Goal: Task Accomplishment & Management: Use online tool/utility

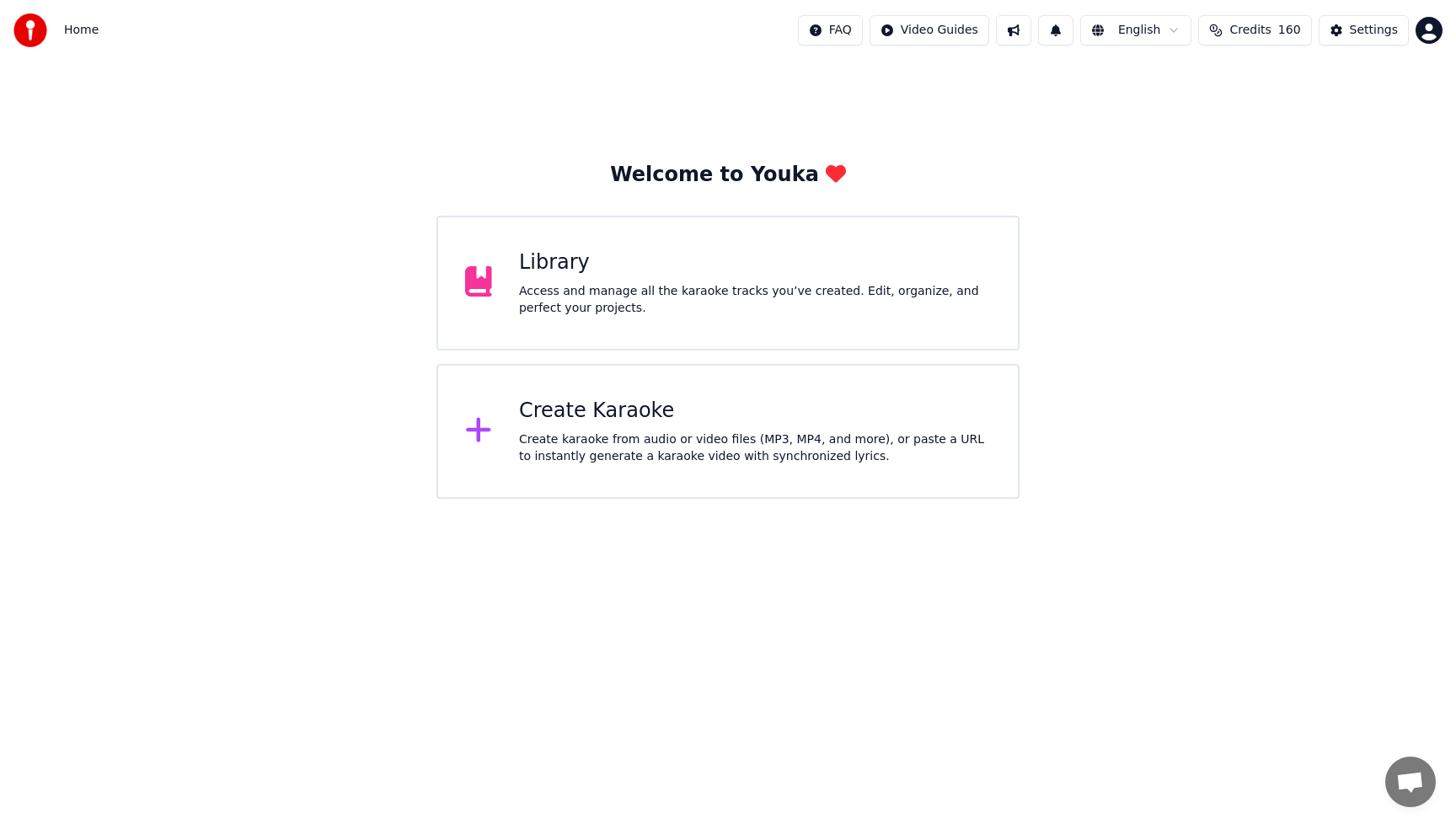
click at [580, 422] on div "Create Karaoke" at bounding box center [754, 410] width 472 height 27
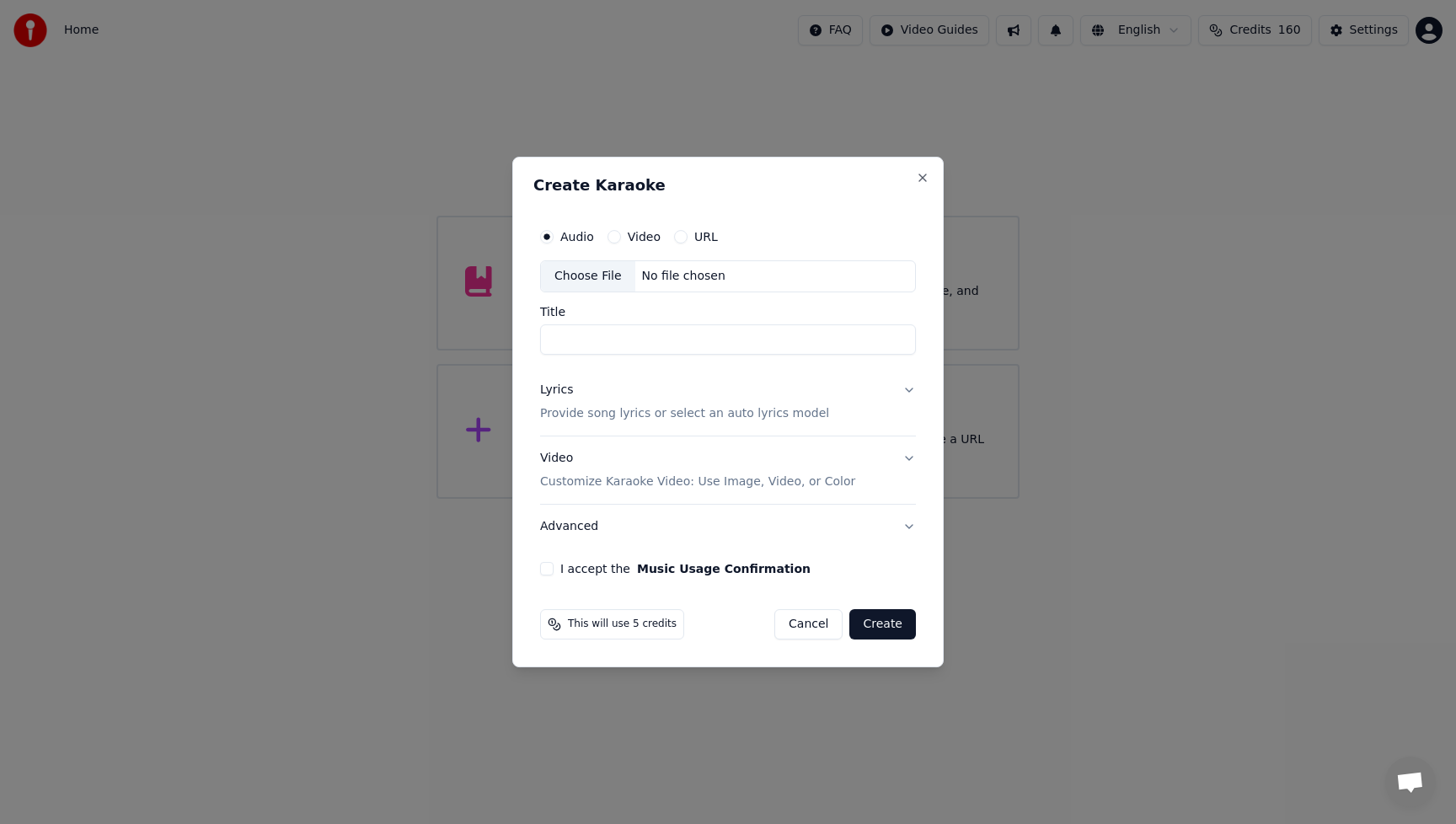
click at [594, 280] on div "Choose File" at bounding box center [588, 276] width 95 height 30
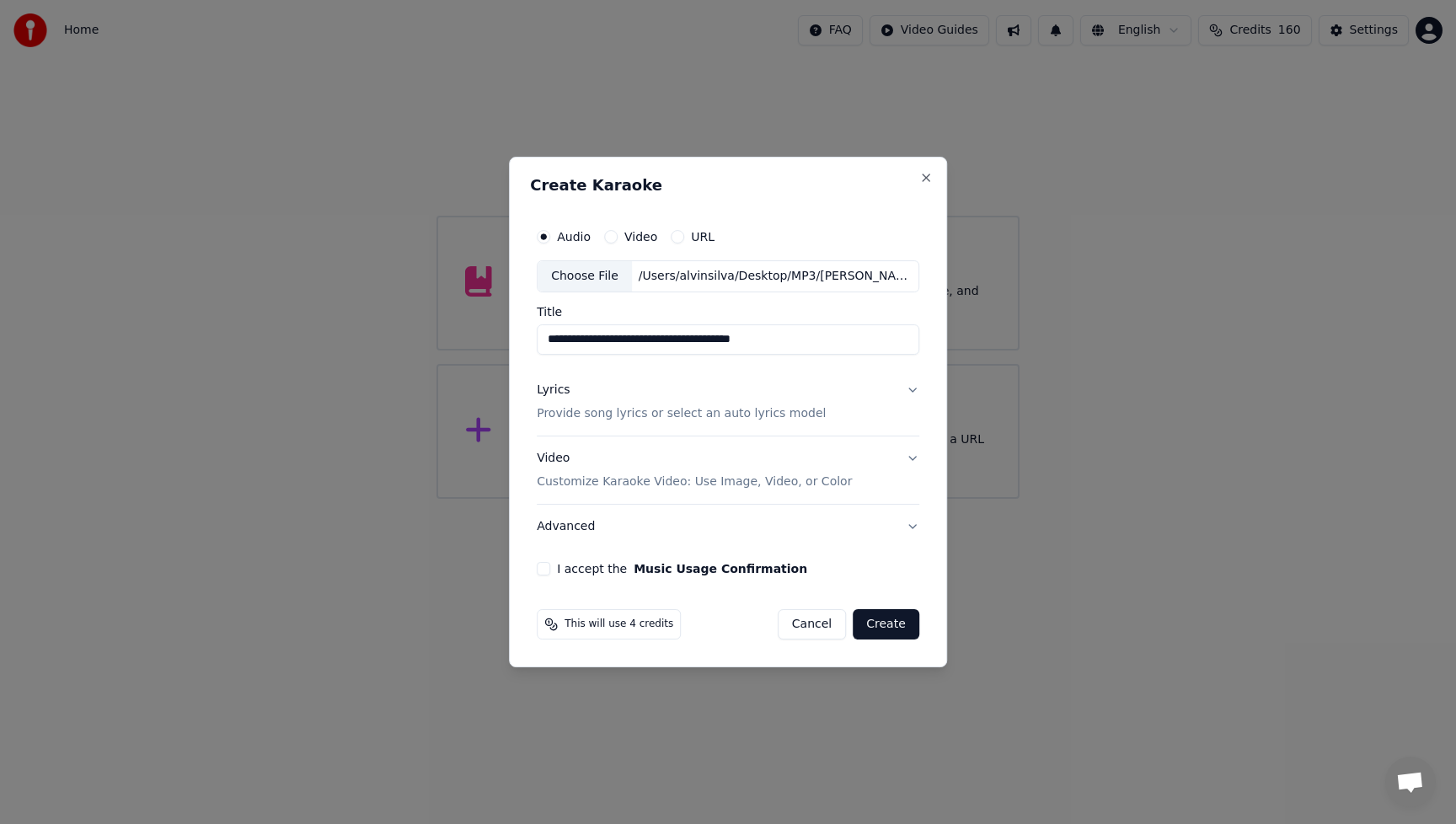
drag, startPoint x: 627, startPoint y: 338, endPoint x: 506, endPoint y: 347, distance: 121.3
click at [501, 346] on body "**********" at bounding box center [728, 249] width 1456 height 498
drag, startPoint x: 593, startPoint y: 339, endPoint x: 768, endPoint y: 344, distance: 175.1
click at [768, 344] on input "**********" at bounding box center [728, 339] width 383 height 30
type input "*******"
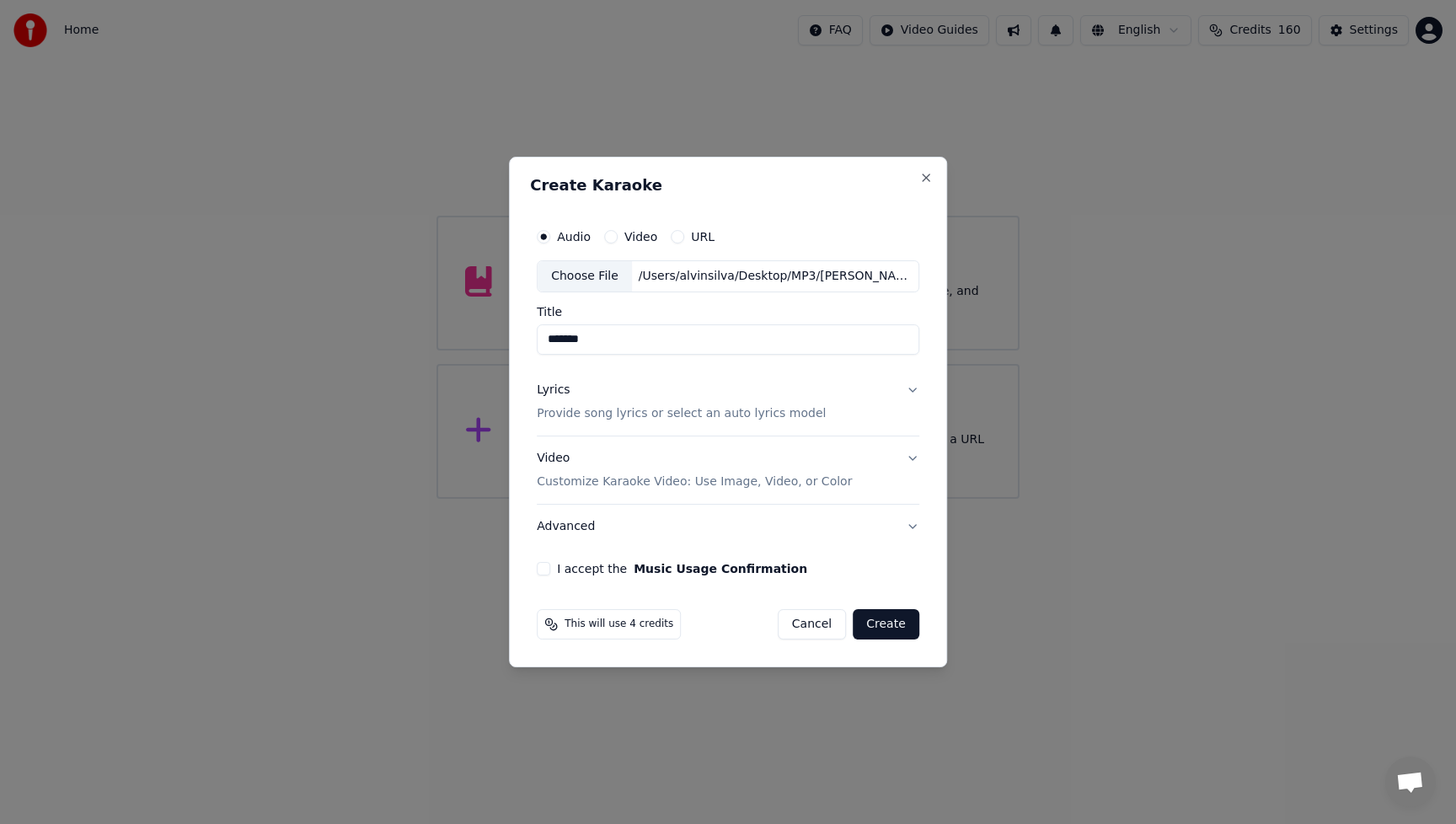
click at [550, 390] on div "Lyrics" at bounding box center [554, 390] width 33 height 17
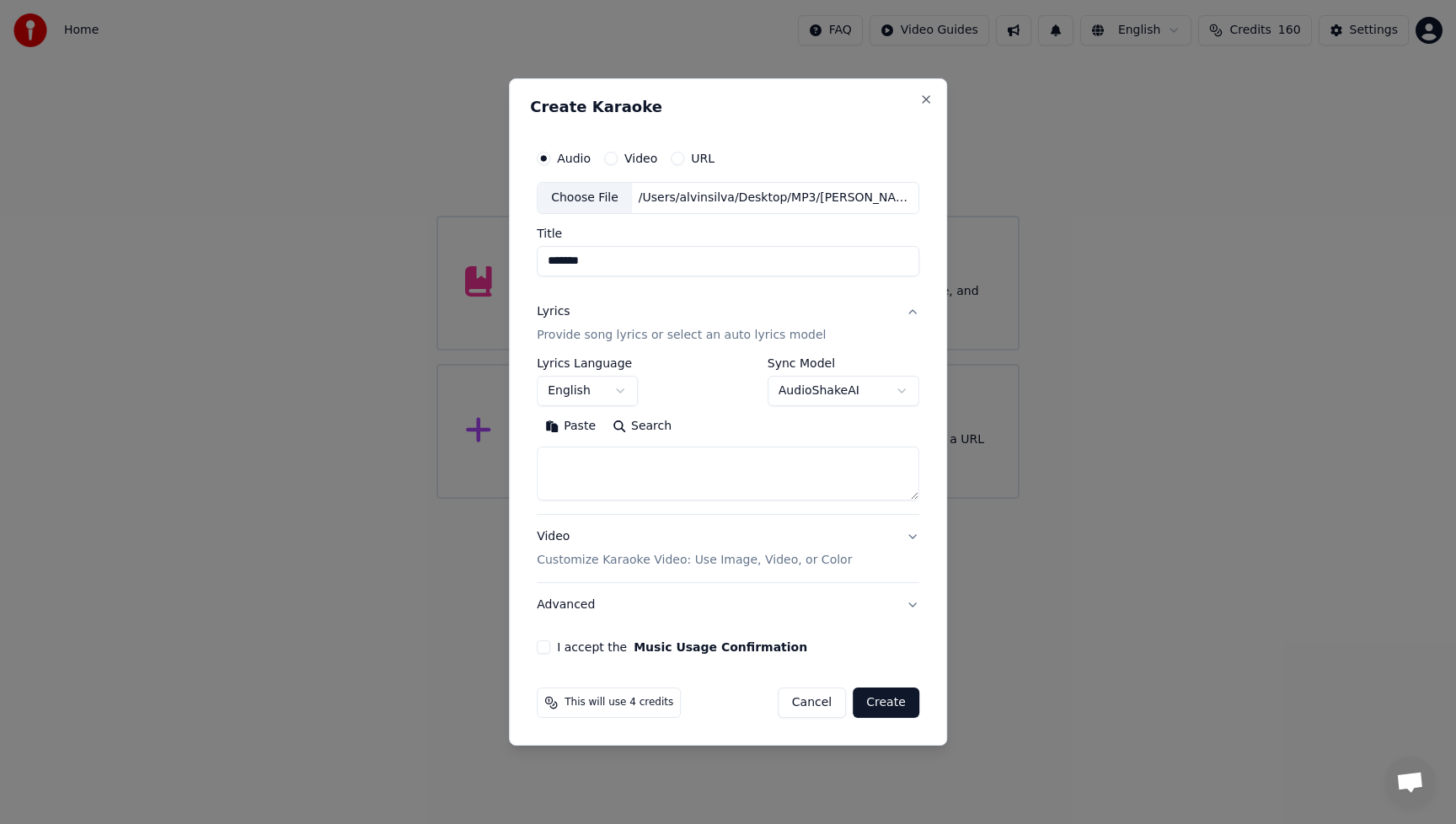
click at [613, 471] on textarea at bounding box center [728, 474] width 383 height 54
paste textarea "**********"
type textarea "**********"
click at [729, 430] on button "Expand" at bounding box center [718, 426] width 79 height 27
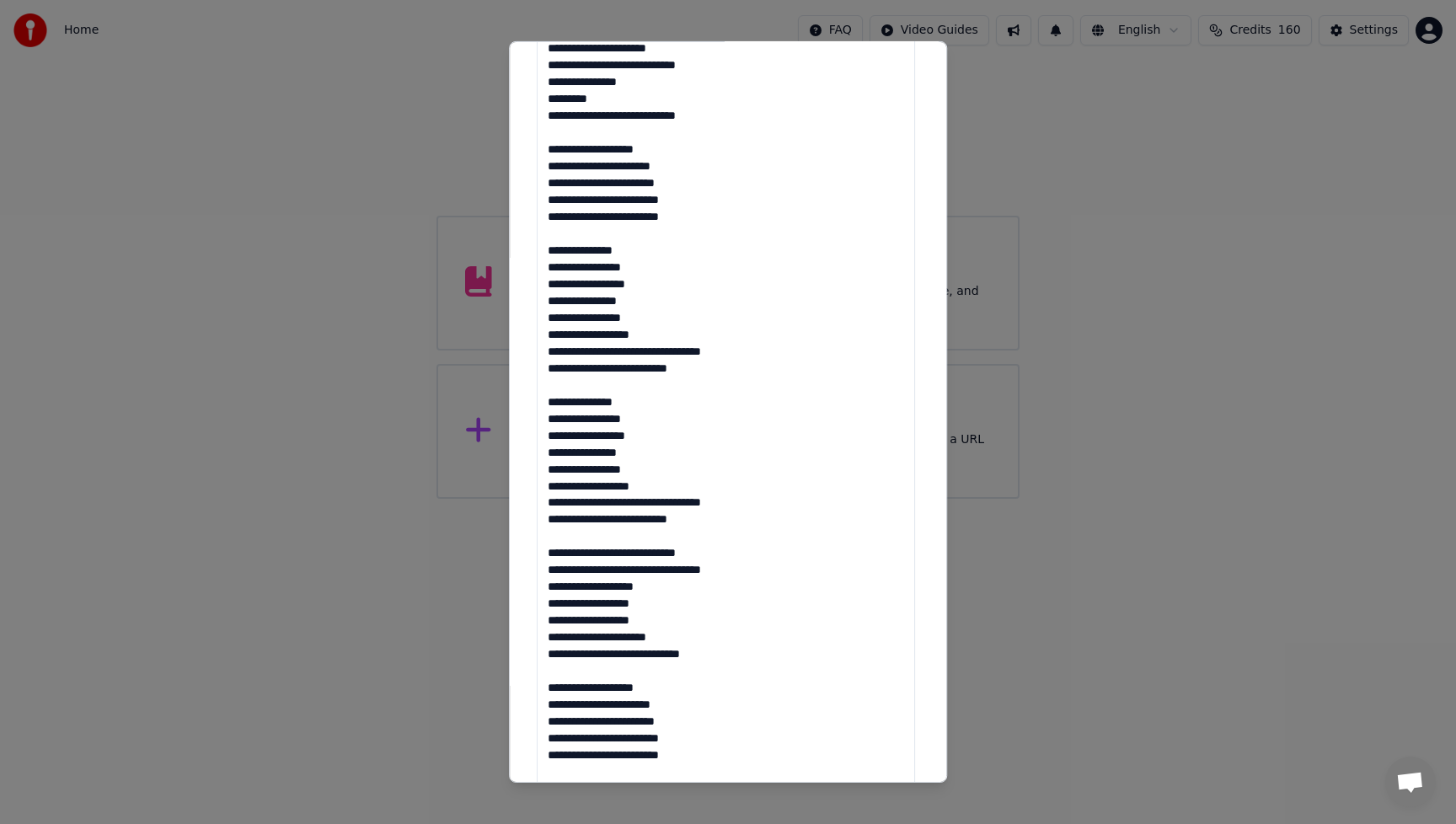
scroll to position [0, 0]
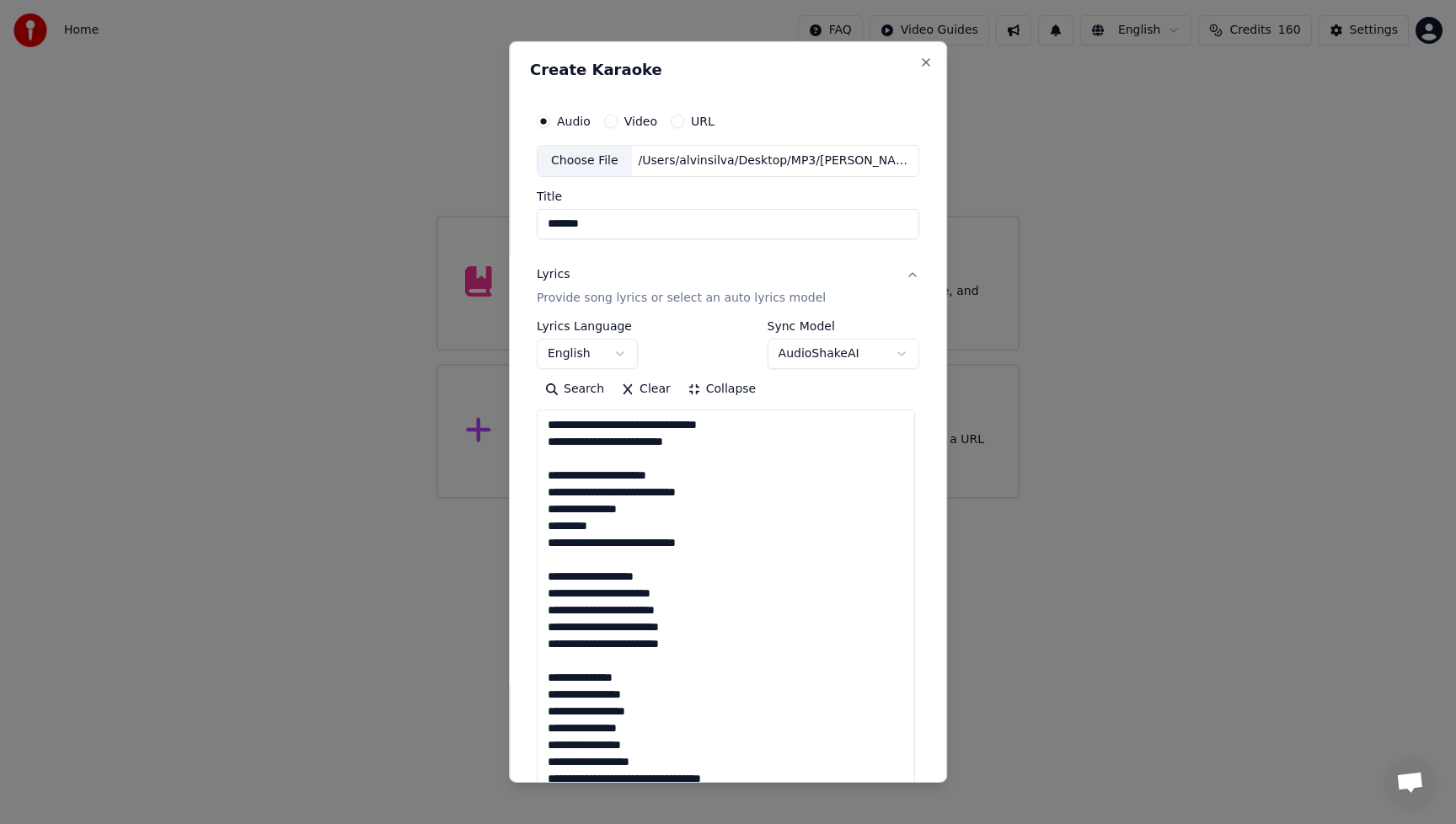
click at [698, 330] on div "**********" at bounding box center [728, 344] width 383 height 49
click at [699, 330] on div "**********" at bounding box center [728, 344] width 383 height 49
click at [729, 392] on button "Collapse" at bounding box center [721, 389] width 86 height 27
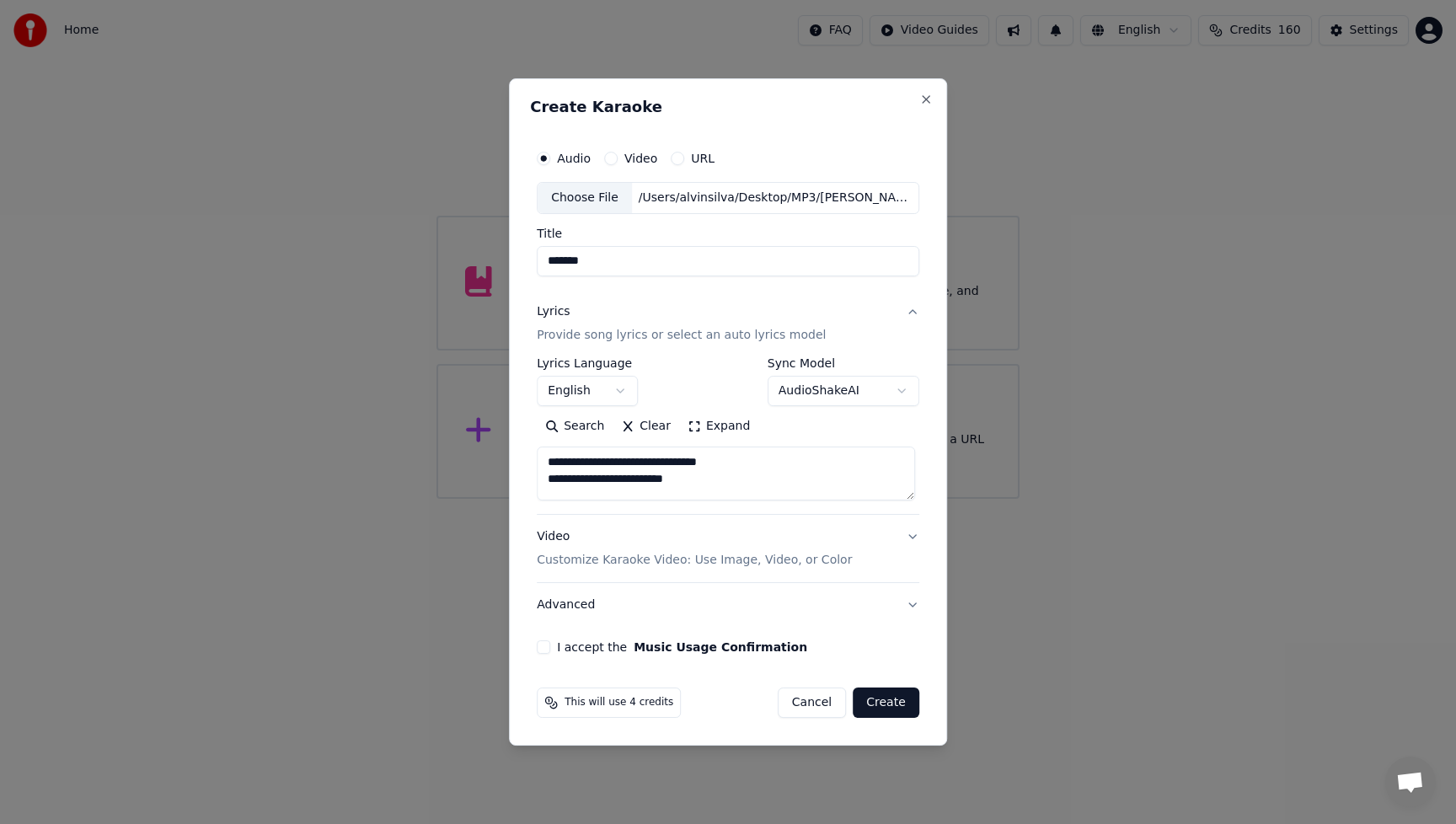
click at [546, 648] on button "I accept the Music Usage Confirmation" at bounding box center [544, 647] width 14 height 14
click at [907, 638] on div "**********" at bounding box center [728, 398] width 396 height 526
click at [560, 564] on p "Customize Karaoke Video: Use Image, Video, or Color" at bounding box center [694, 560] width 315 height 17
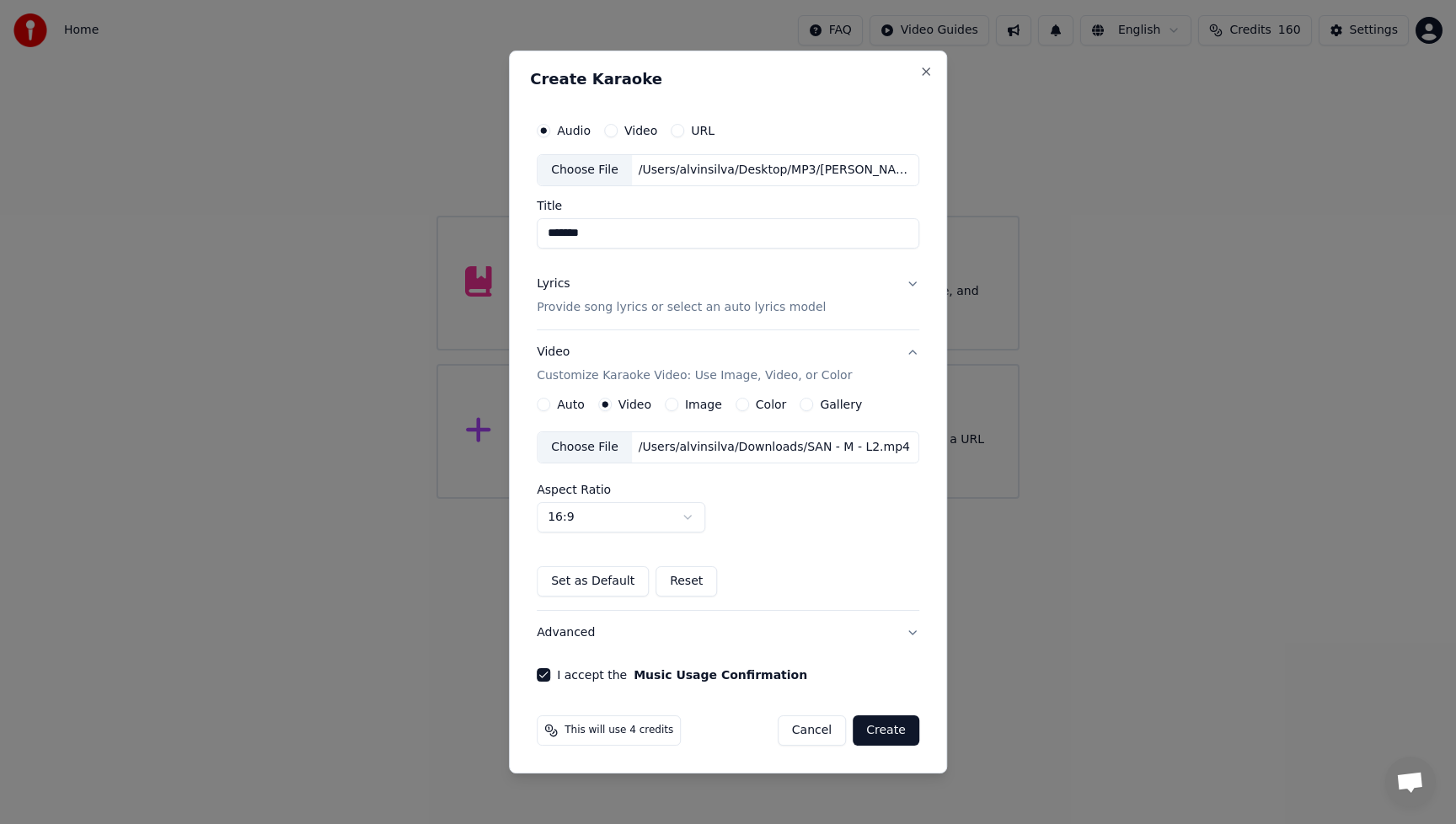
click at [593, 454] on div "Choose File" at bounding box center [585, 447] width 95 height 30
click at [882, 733] on button "Create" at bounding box center [886, 730] width 66 height 30
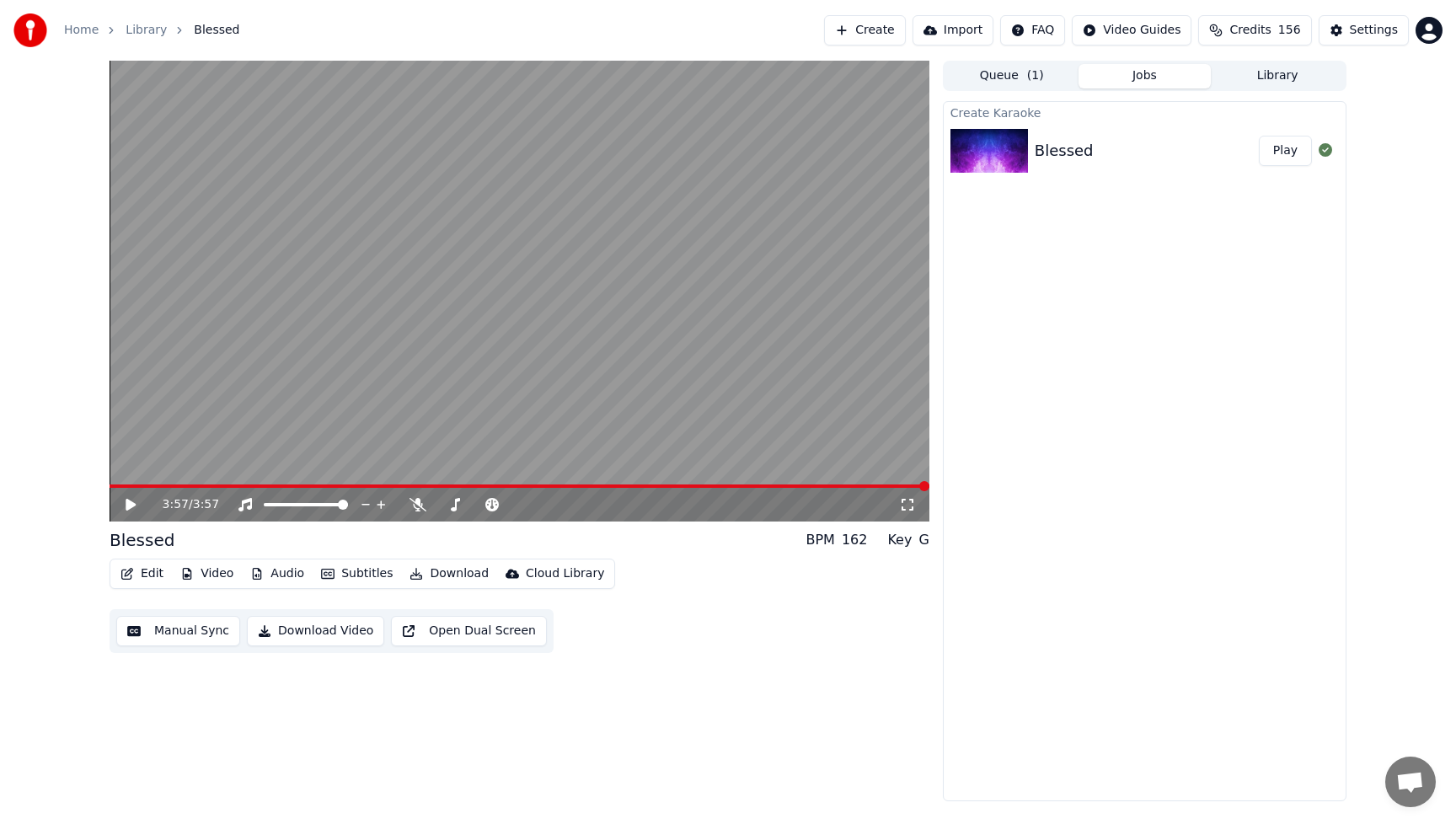
click at [1284, 153] on button "Play" at bounding box center [1286, 151] width 53 height 30
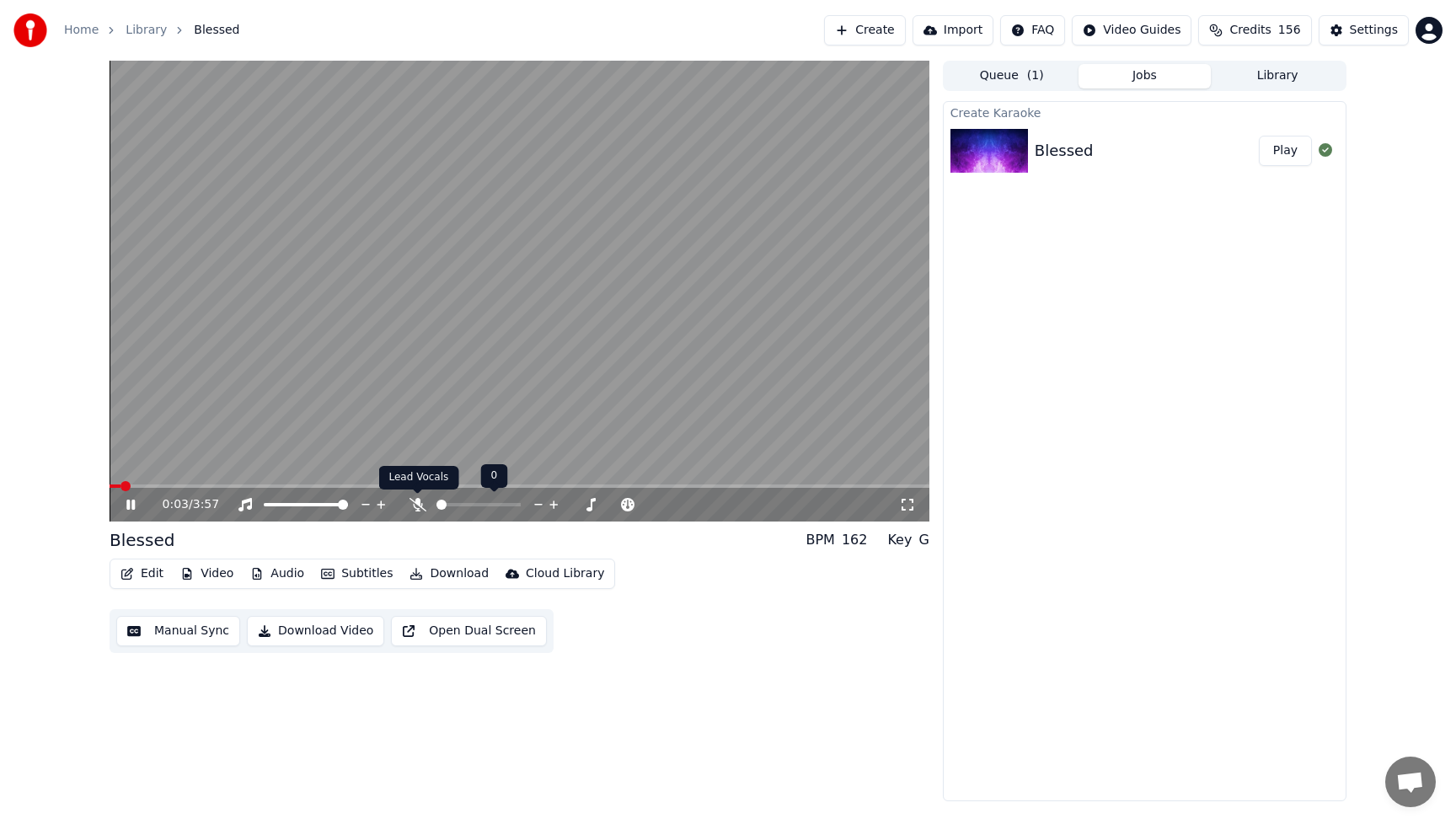
click at [411, 508] on icon at bounding box center [418, 504] width 17 height 14
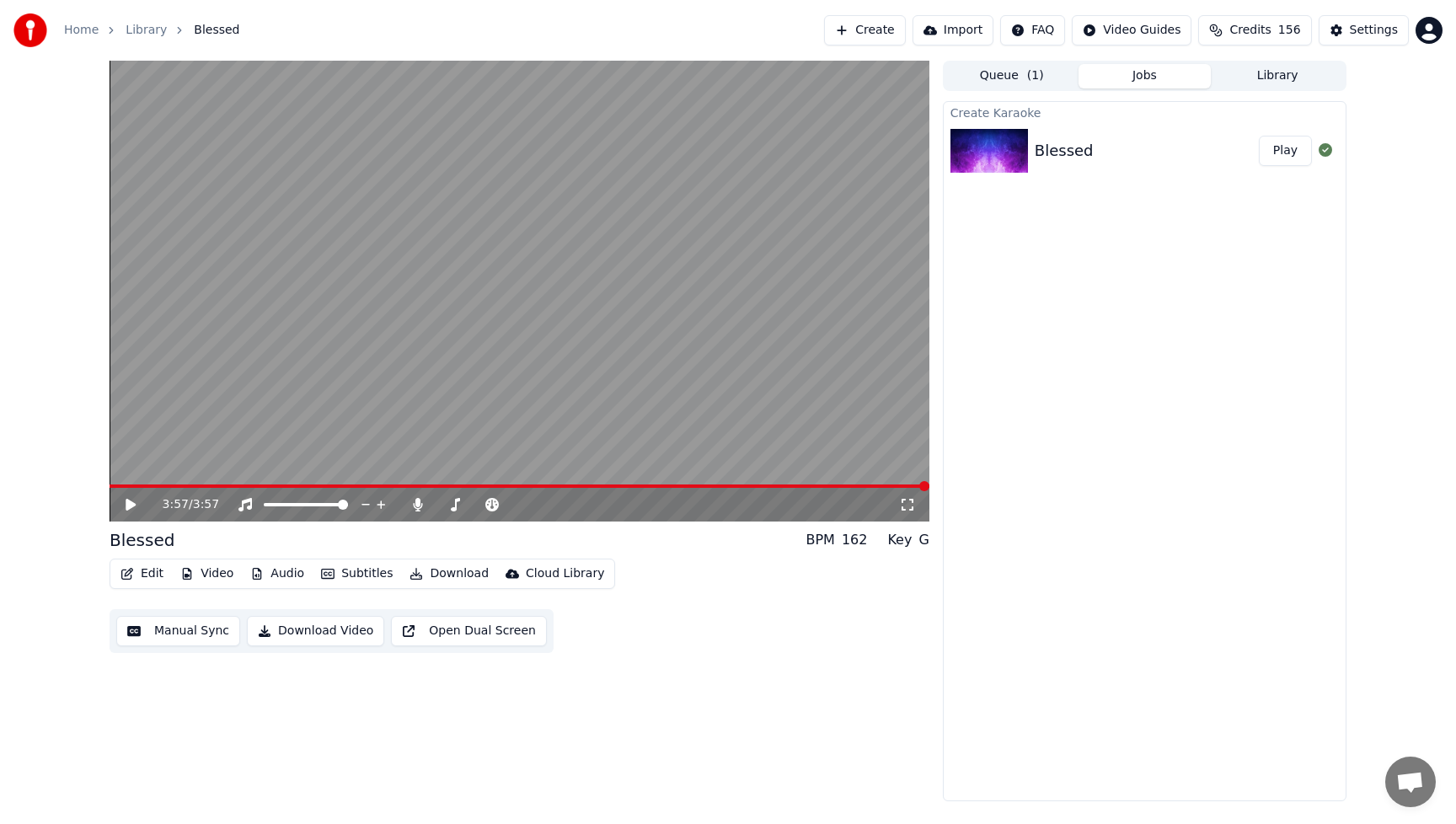
click at [216, 578] on button "Video" at bounding box center [207, 574] width 66 height 24
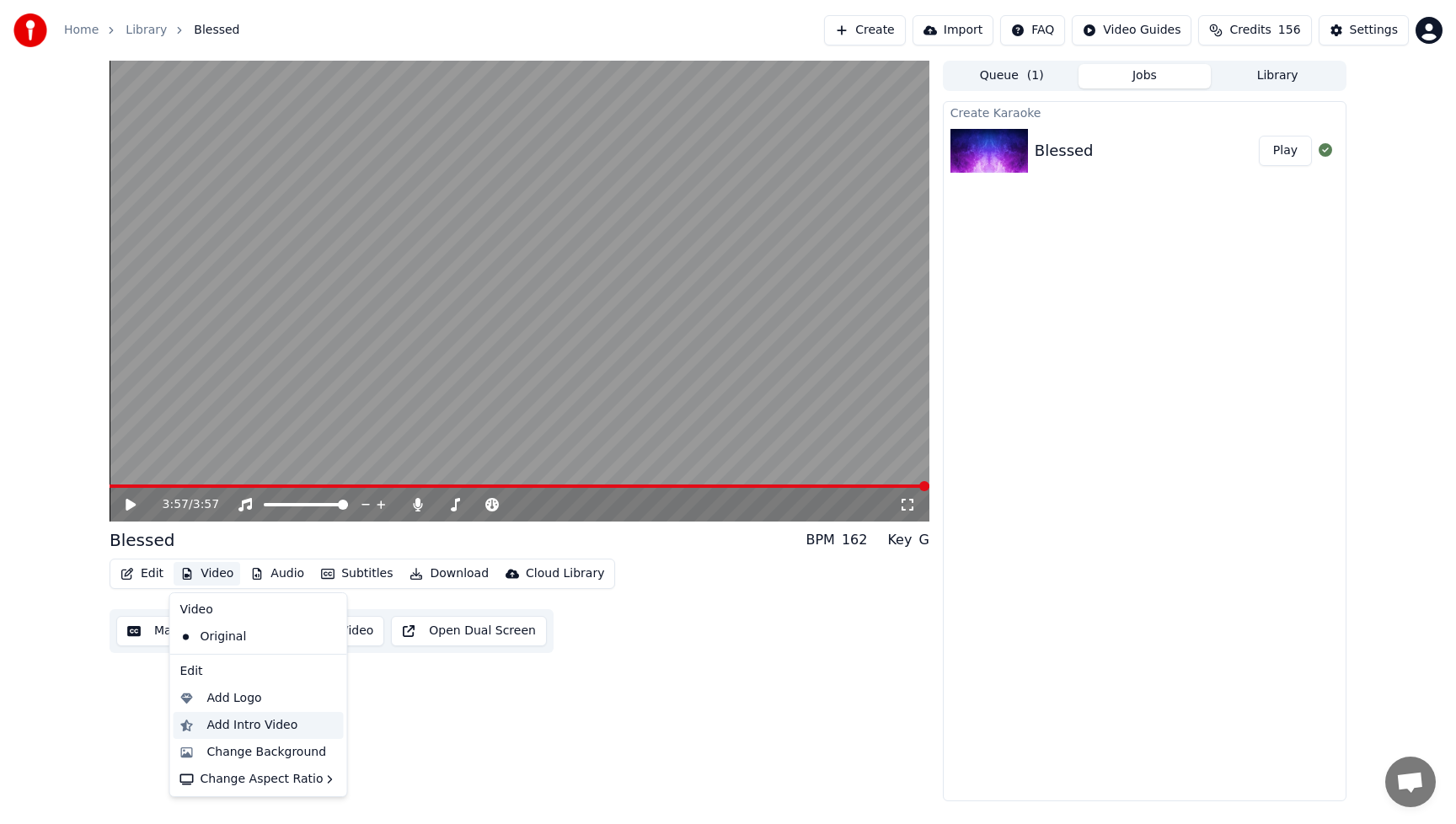
click at [234, 728] on div "Add Intro Video" at bounding box center [252, 726] width 91 height 17
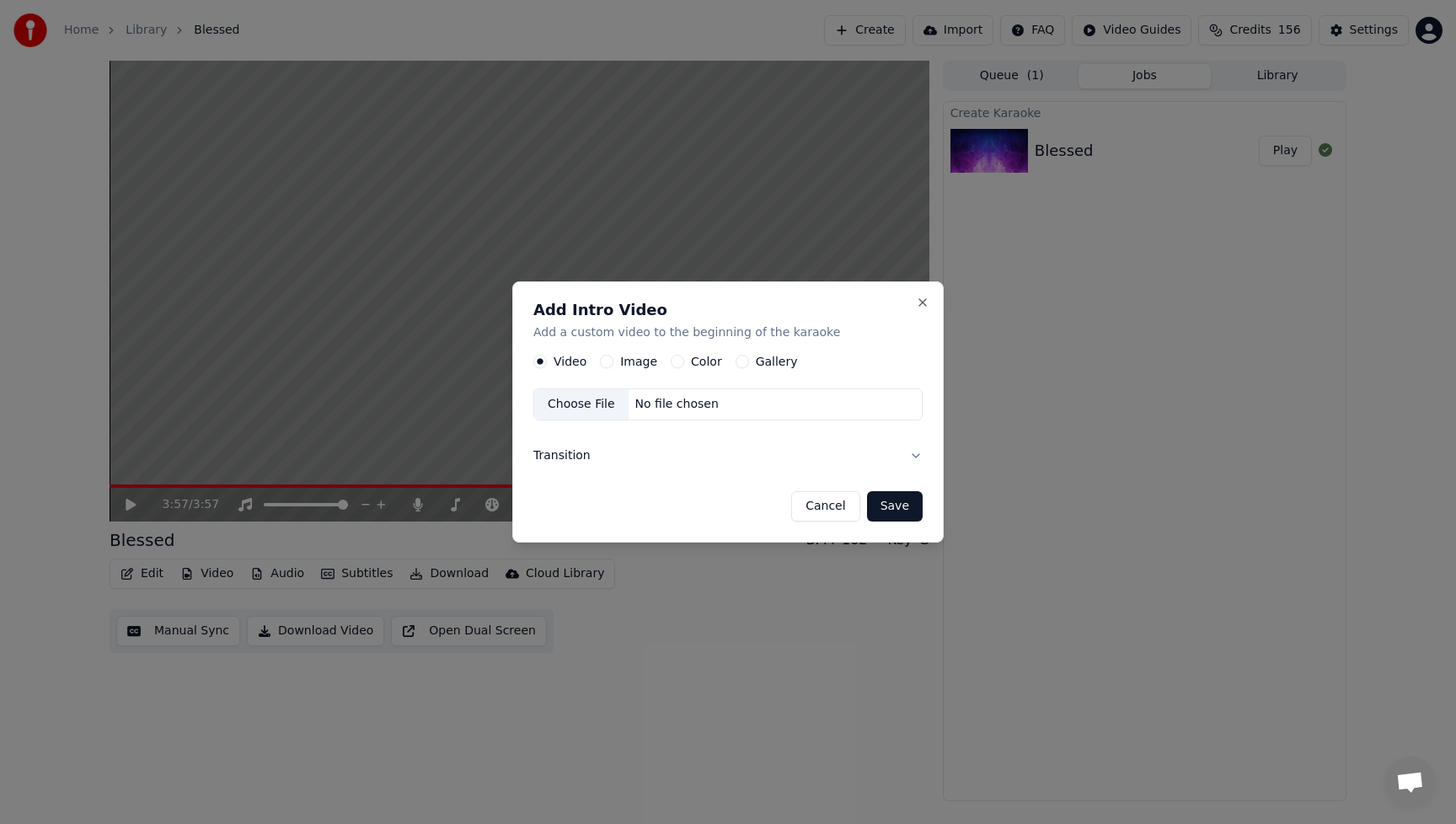
click at [608, 360] on button "Image" at bounding box center [606, 361] width 14 height 14
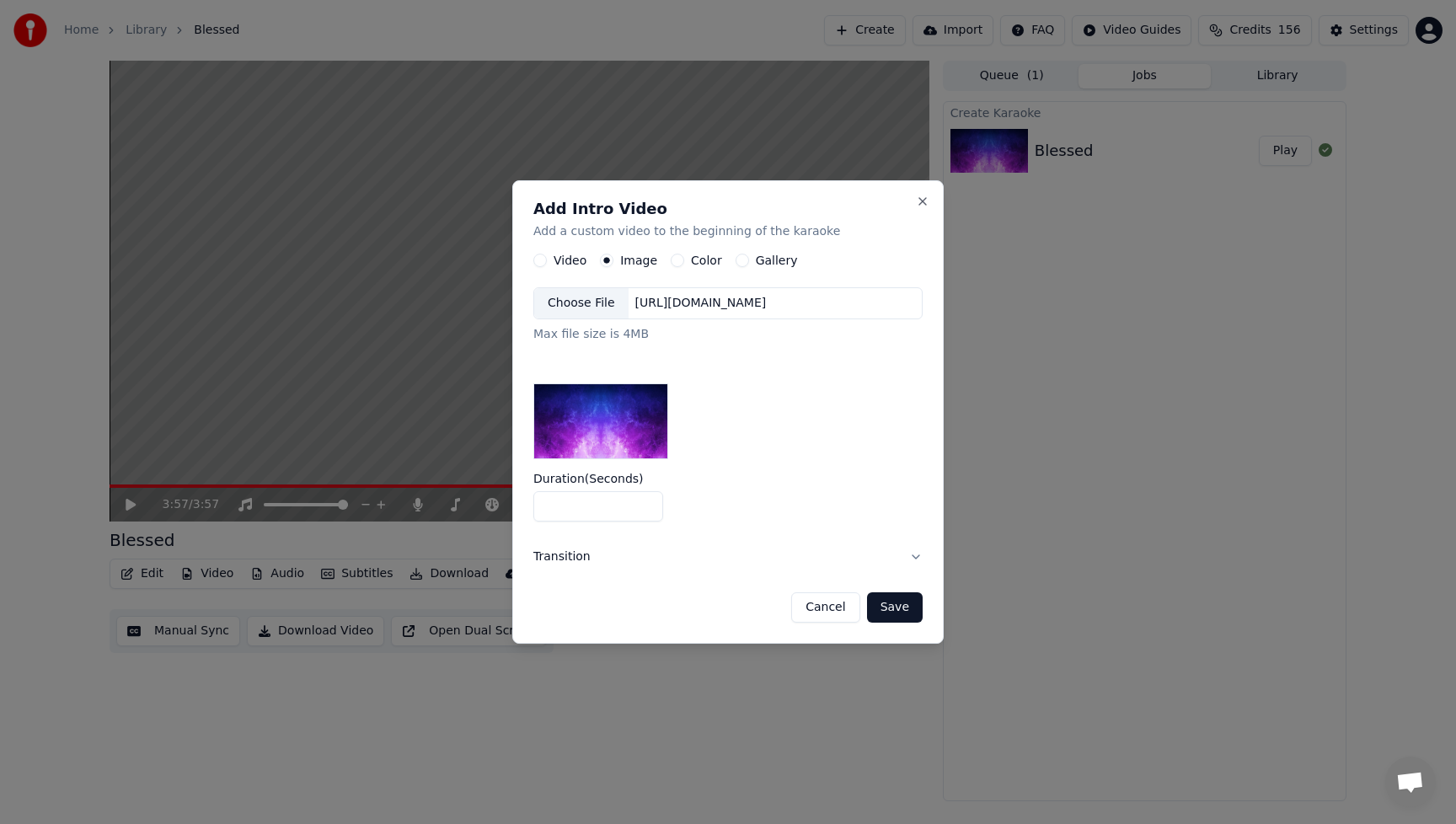
click at [647, 511] on input "*" at bounding box center [598, 506] width 130 height 30
type input "*"
click at [646, 511] on input "*" at bounding box center [598, 506] width 130 height 30
click at [599, 311] on div "Choose File" at bounding box center [581, 303] width 95 height 30
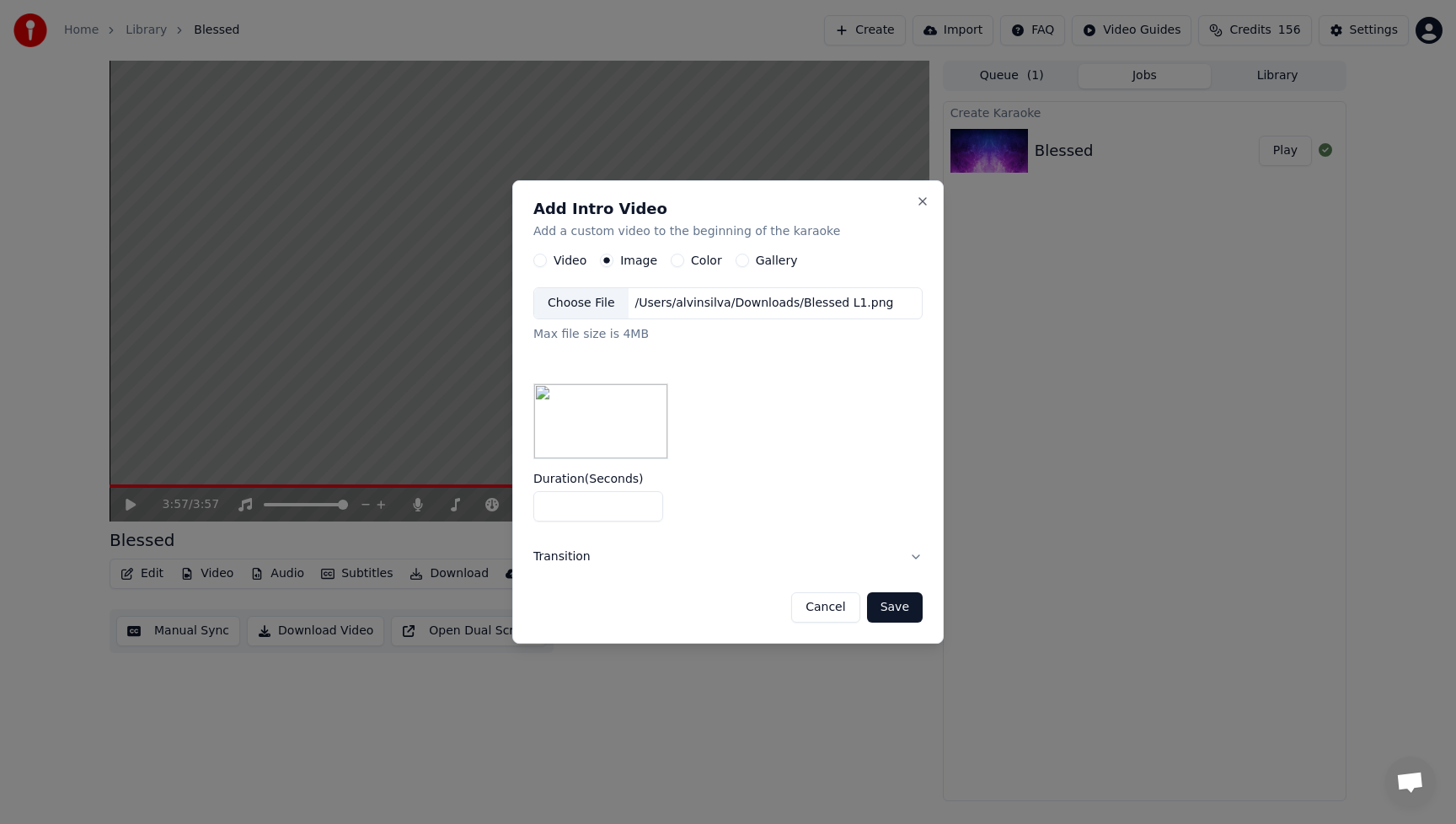
click at [890, 617] on button "Save" at bounding box center [895, 607] width 55 height 30
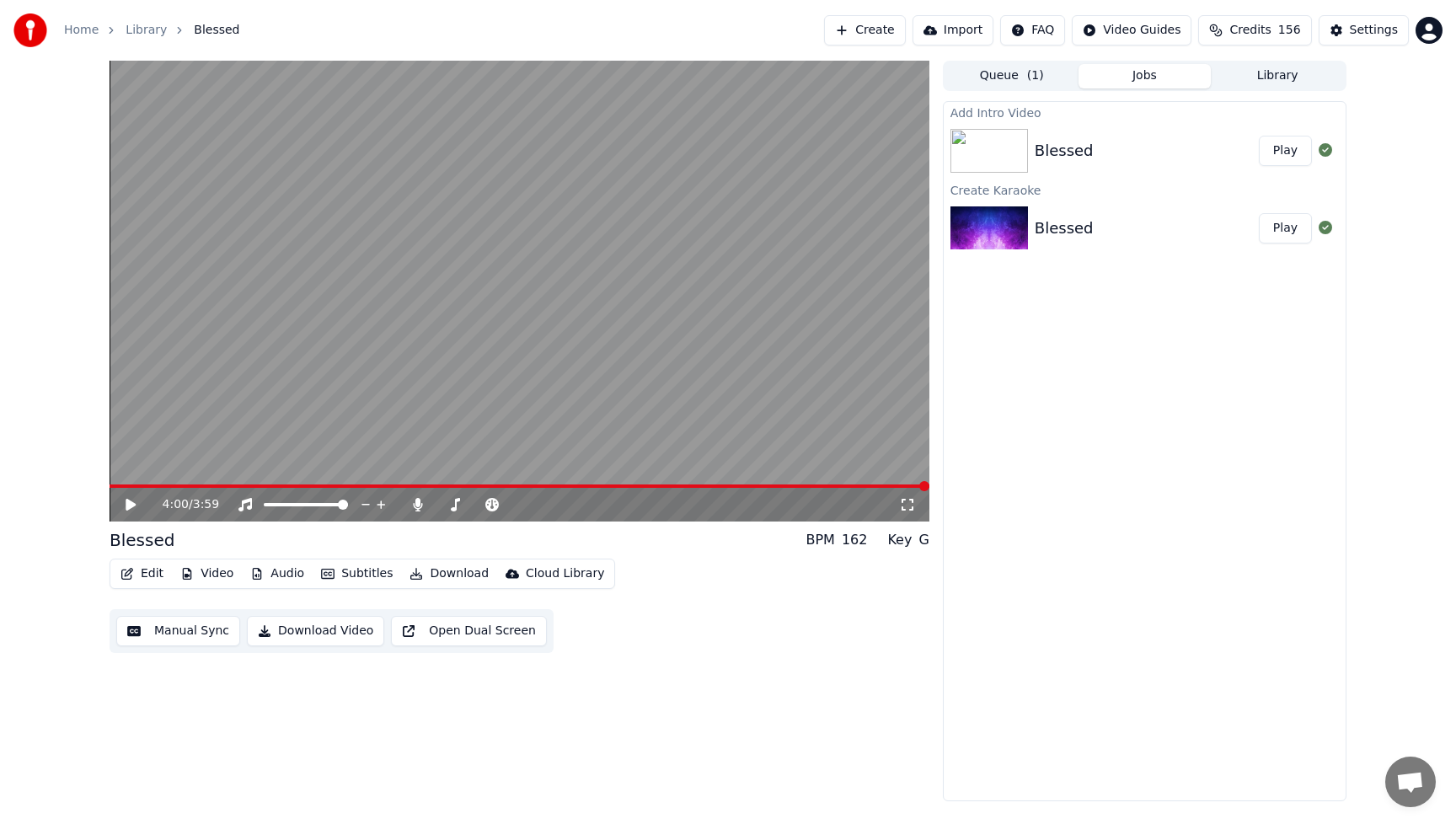
click at [201, 577] on button "Video" at bounding box center [207, 574] width 66 height 24
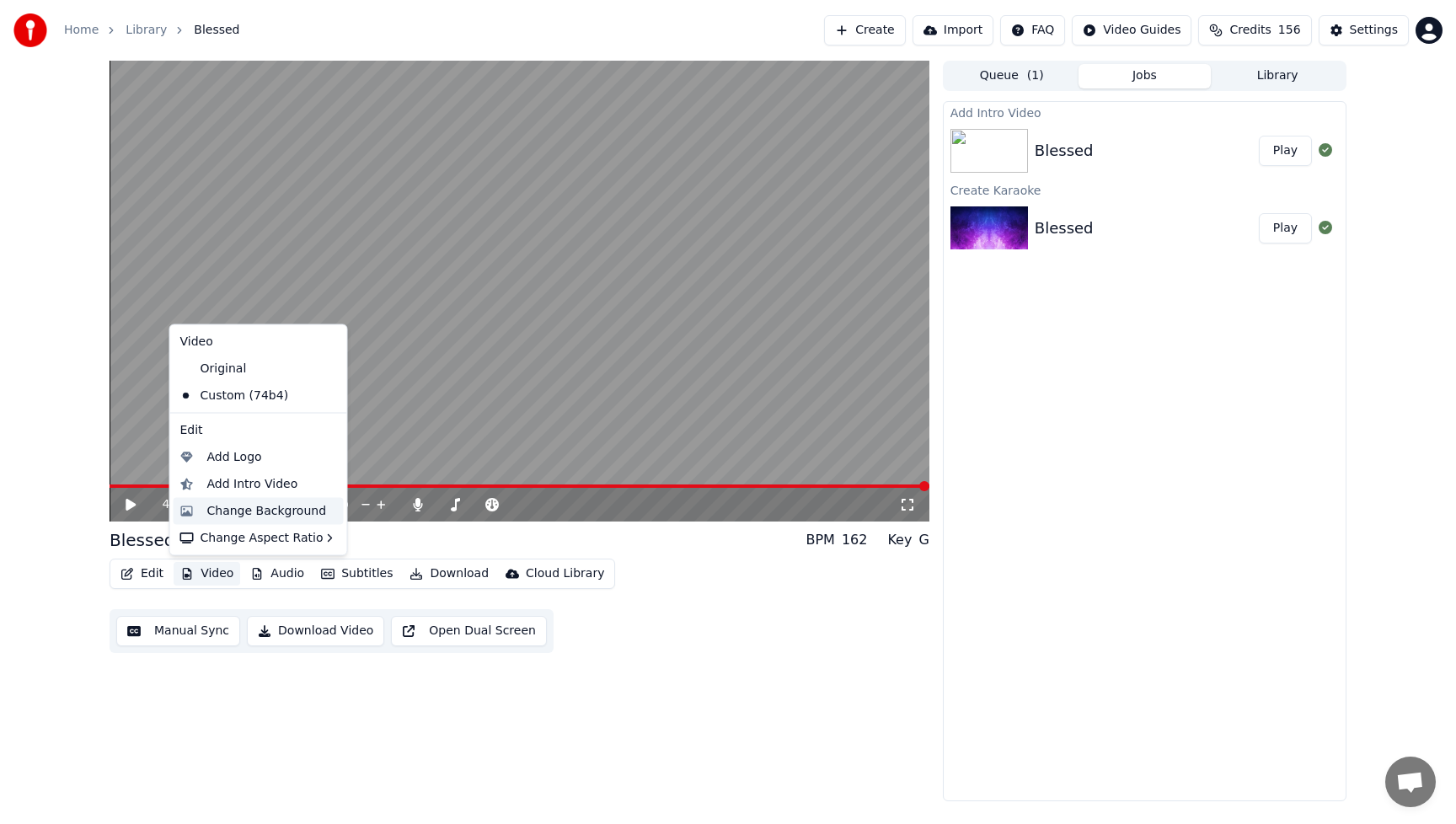
click at [220, 509] on div "Change Background" at bounding box center [267, 510] width 120 height 17
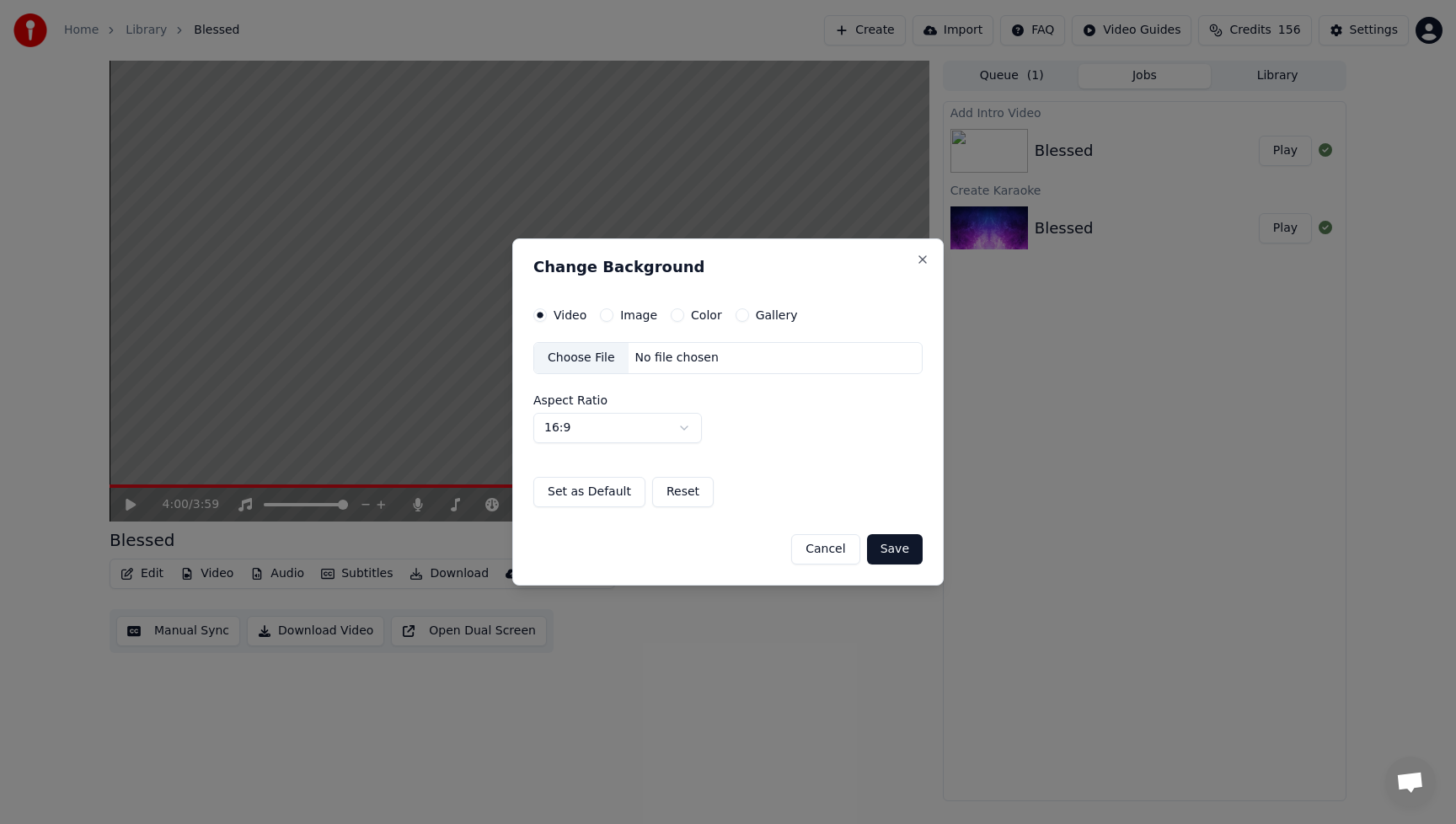
click at [574, 360] on div "Choose File" at bounding box center [581, 358] width 95 height 30
click at [813, 474] on div "Video Image Color Gallery Choose File No file chosen Aspect Ratio 16:9 **** ***…" at bounding box center [728, 407] width 389 height 199
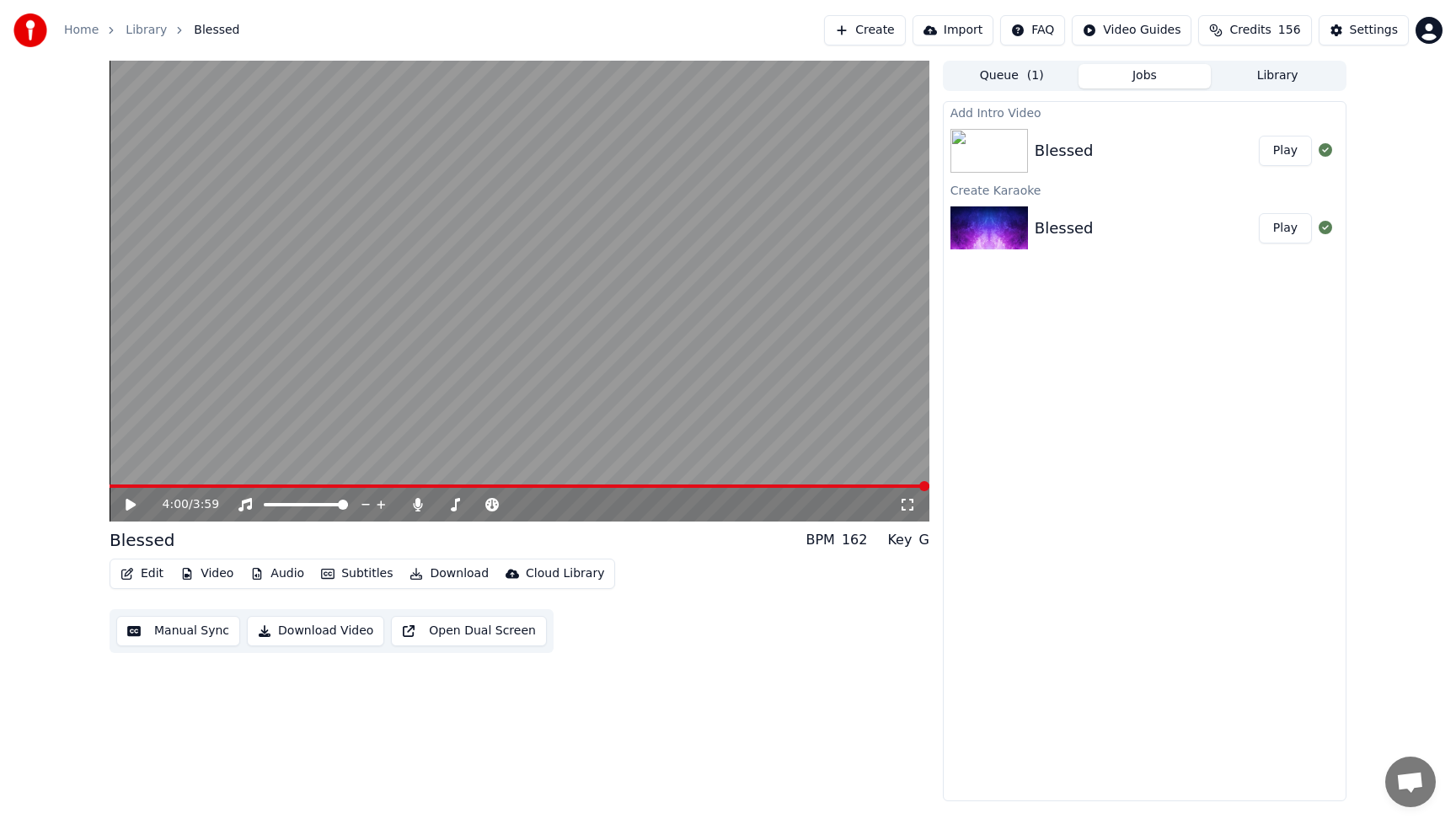
click at [1282, 151] on button "Play" at bounding box center [1286, 151] width 53 height 30
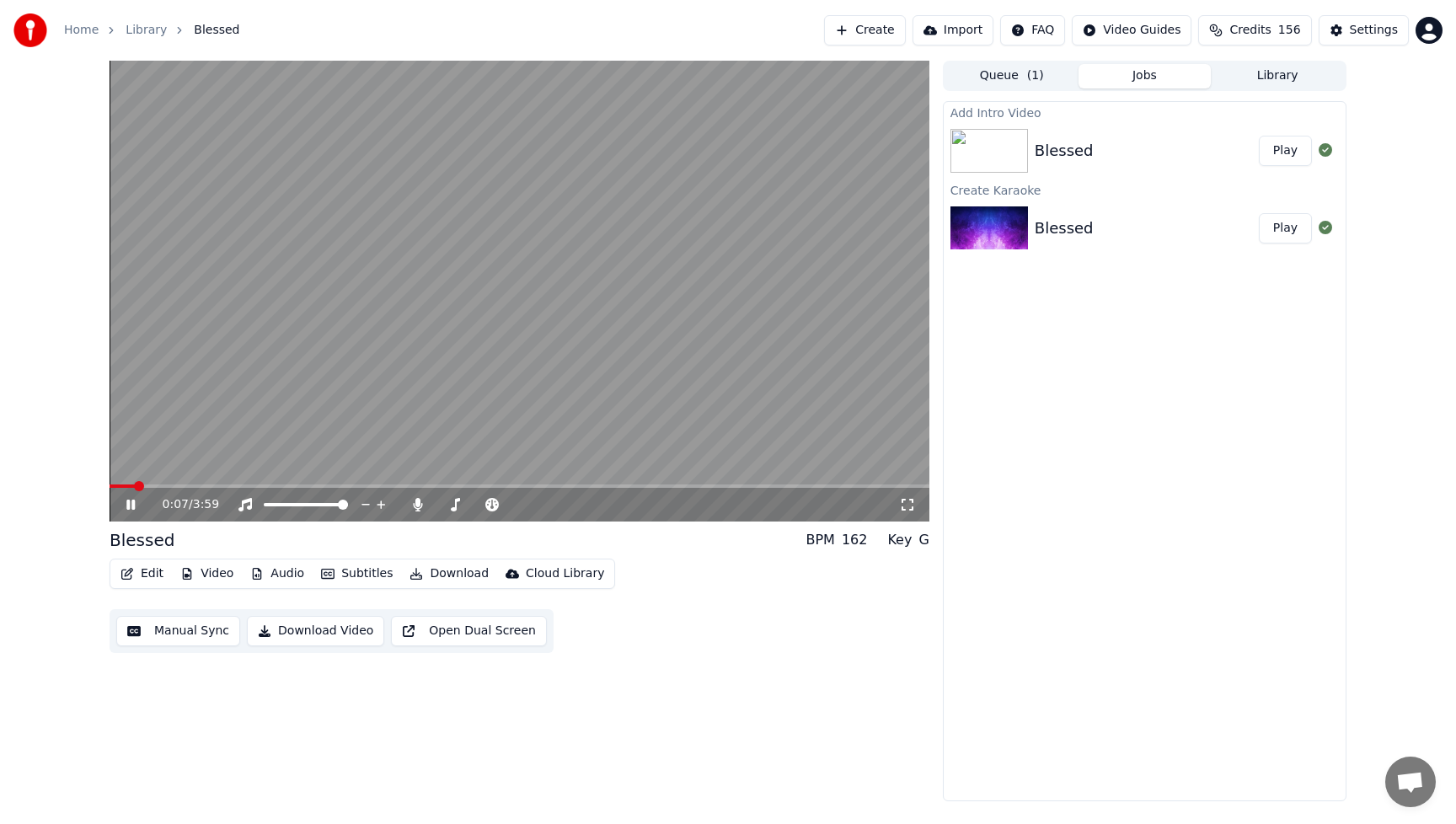
click at [153, 576] on button "Edit" at bounding box center [142, 574] width 56 height 24
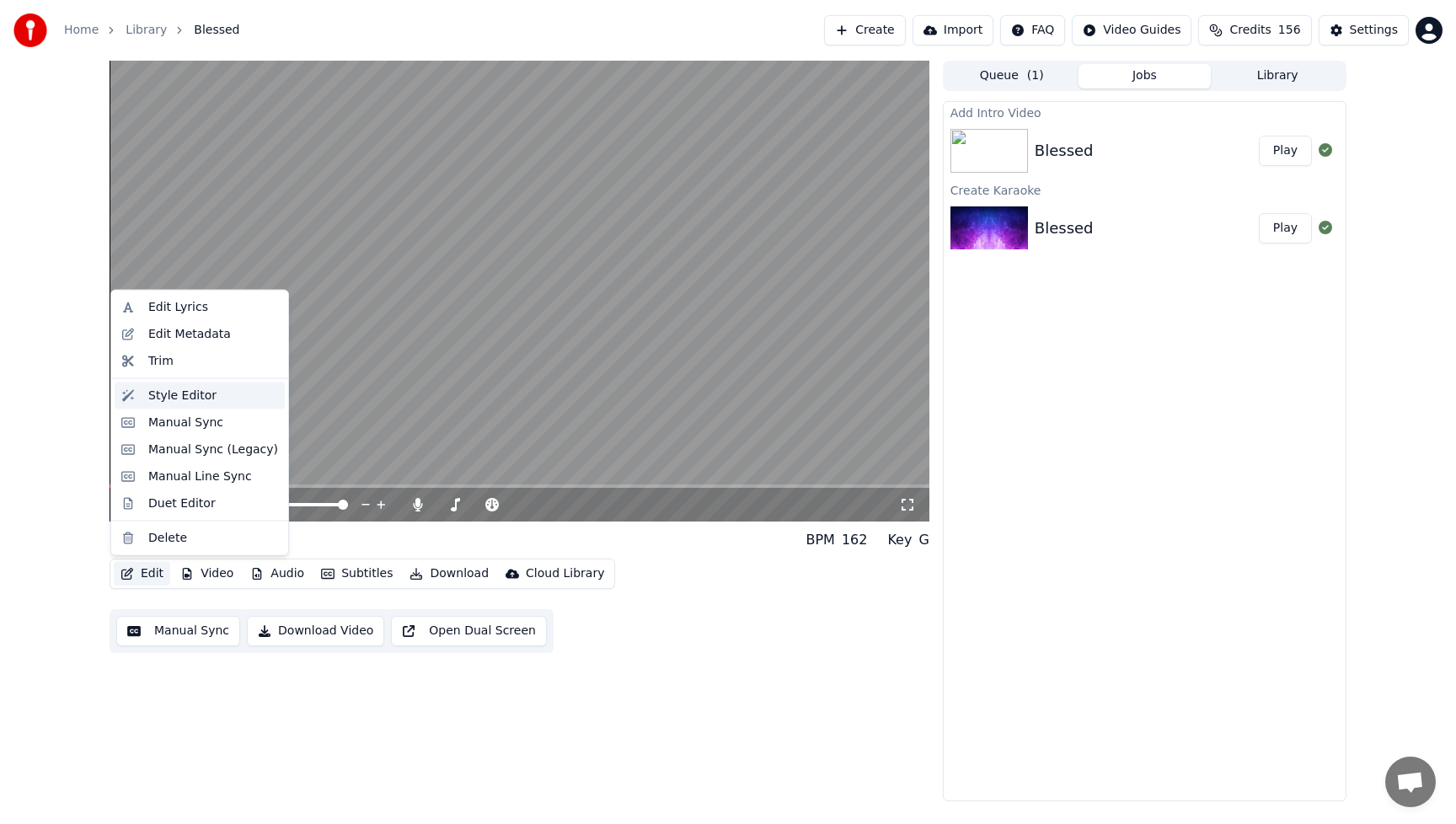
click at [171, 402] on div "Style Editor" at bounding box center [182, 395] width 68 height 17
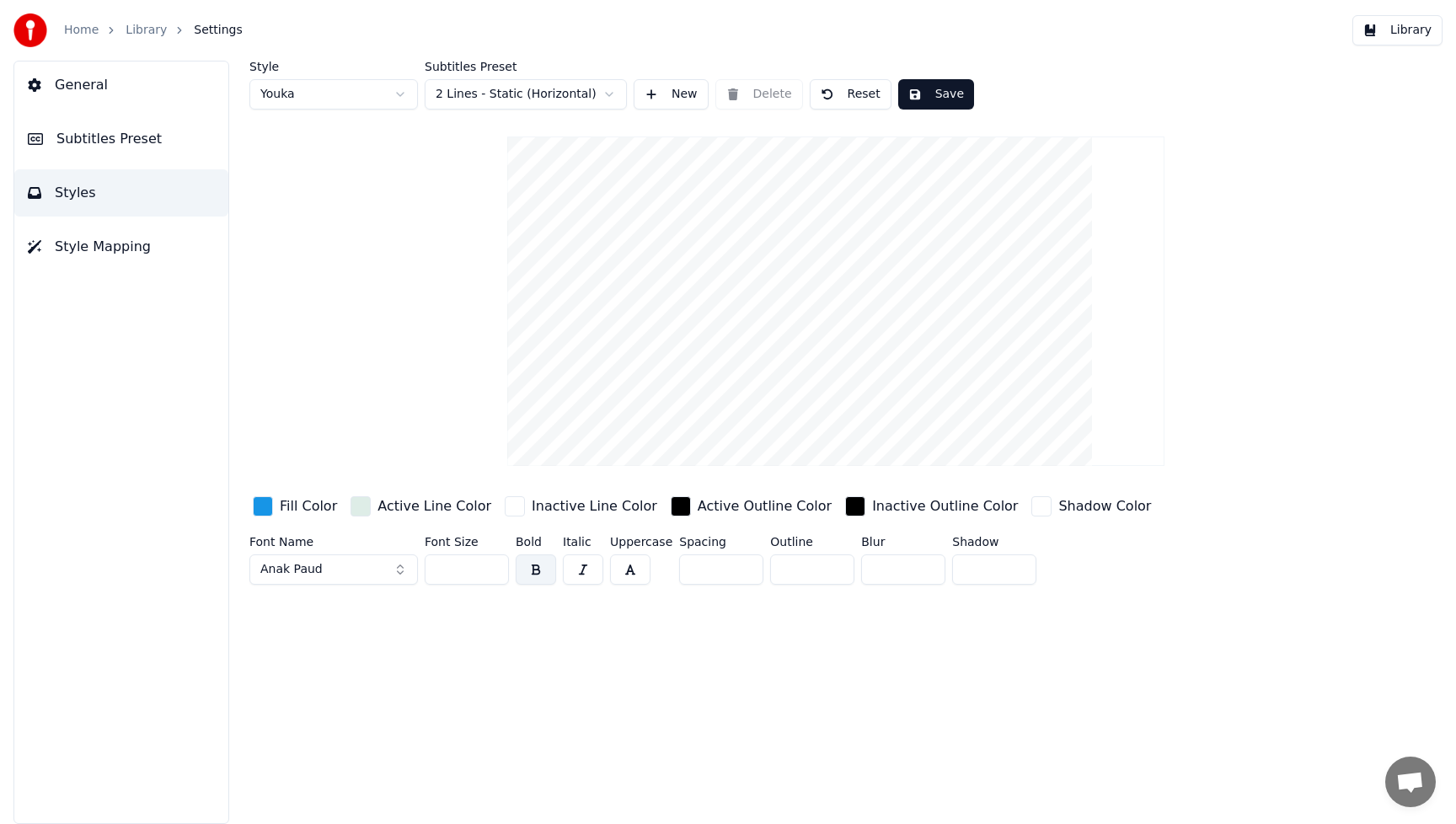
click at [397, 570] on button "Anak Paud" at bounding box center [333, 569] width 168 height 30
type input "*****"
click at [321, 433] on div "Cherish Moment" at bounding box center [347, 426] width 120 height 17
click at [263, 513] on div "button" at bounding box center [263, 507] width 20 height 20
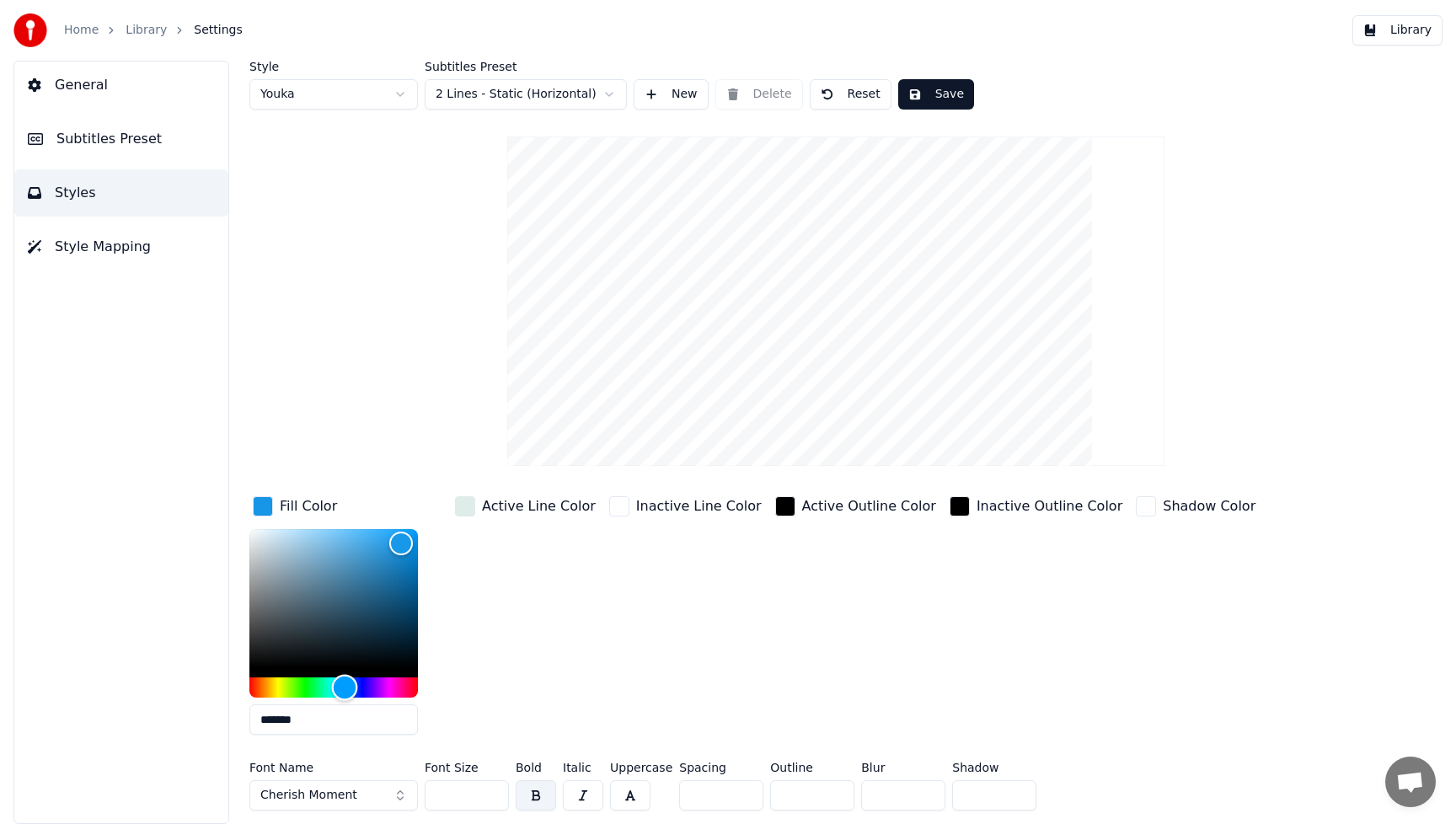
type input "*******"
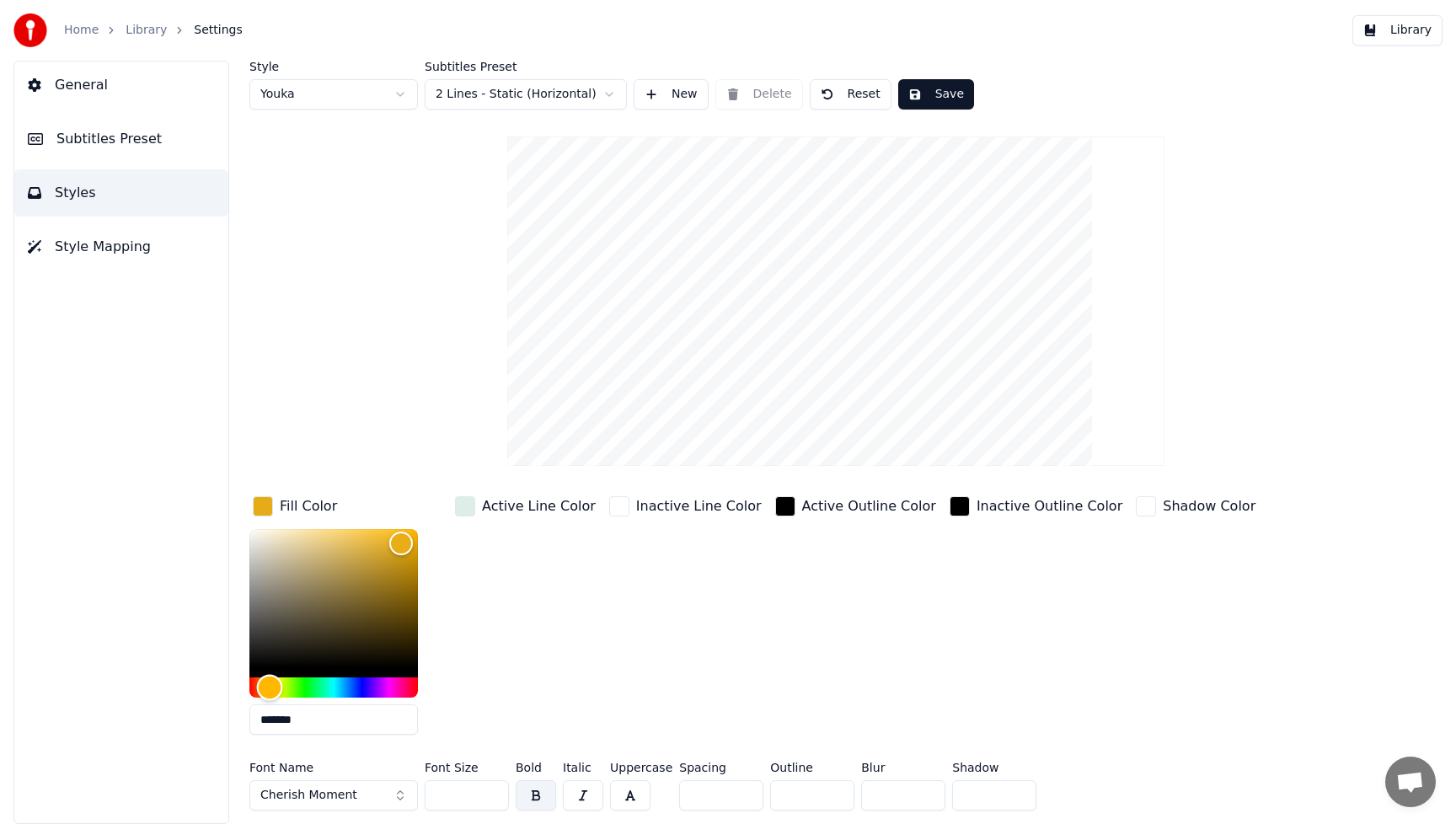
click at [269, 692] on div "Hue" at bounding box center [333, 688] width 168 height 20
click at [573, 618] on div "Active Line Color" at bounding box center [525, 621] width 147 height 256
click at [567, 622] on div "Active Line Color" at bounding box center [525, 621] width 147 height 256
click at [879, 614] on div "Active Outline Color" at bounding box center [855, 621] width 167 height 256
click at [964, 92] on button "Save" at bounding box center [936, 94] width 75 height 30
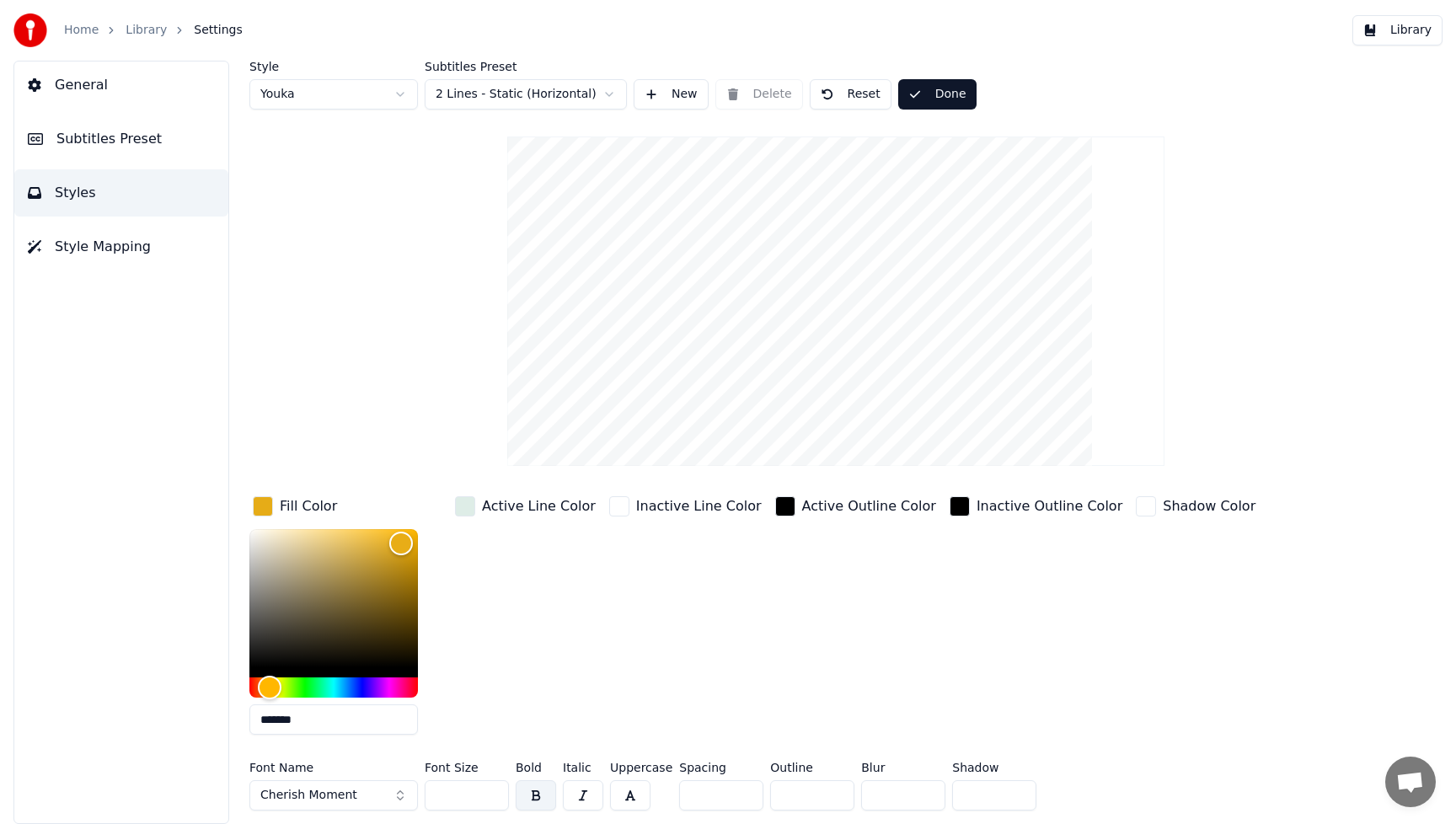
click at [1415, 35] on button "Library" at bounding box center [1398, 29] width 90 height 30
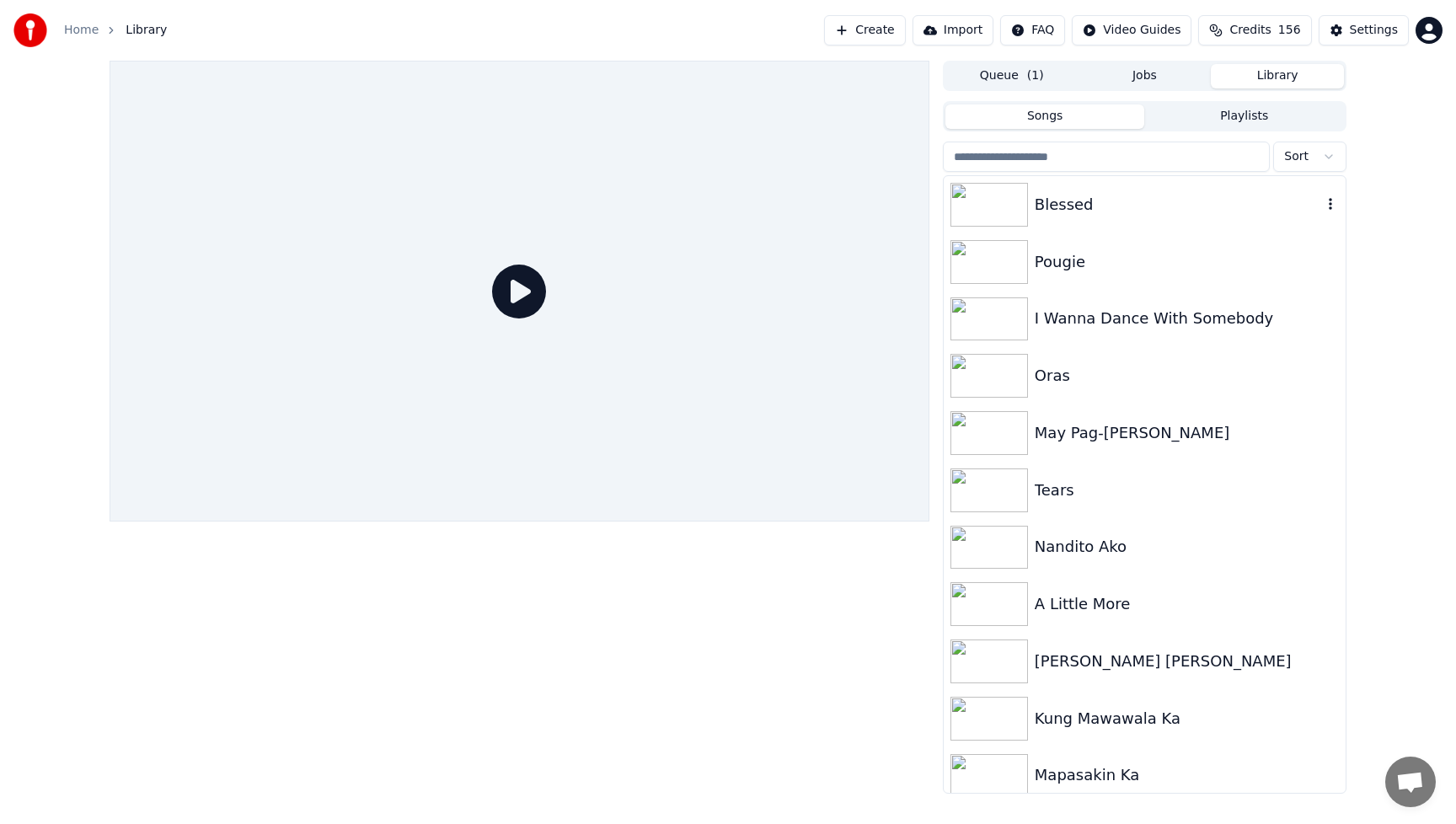
click at [1072, 207] on div "Blessed" at bounding box center [1178, 205] width 287 height 24
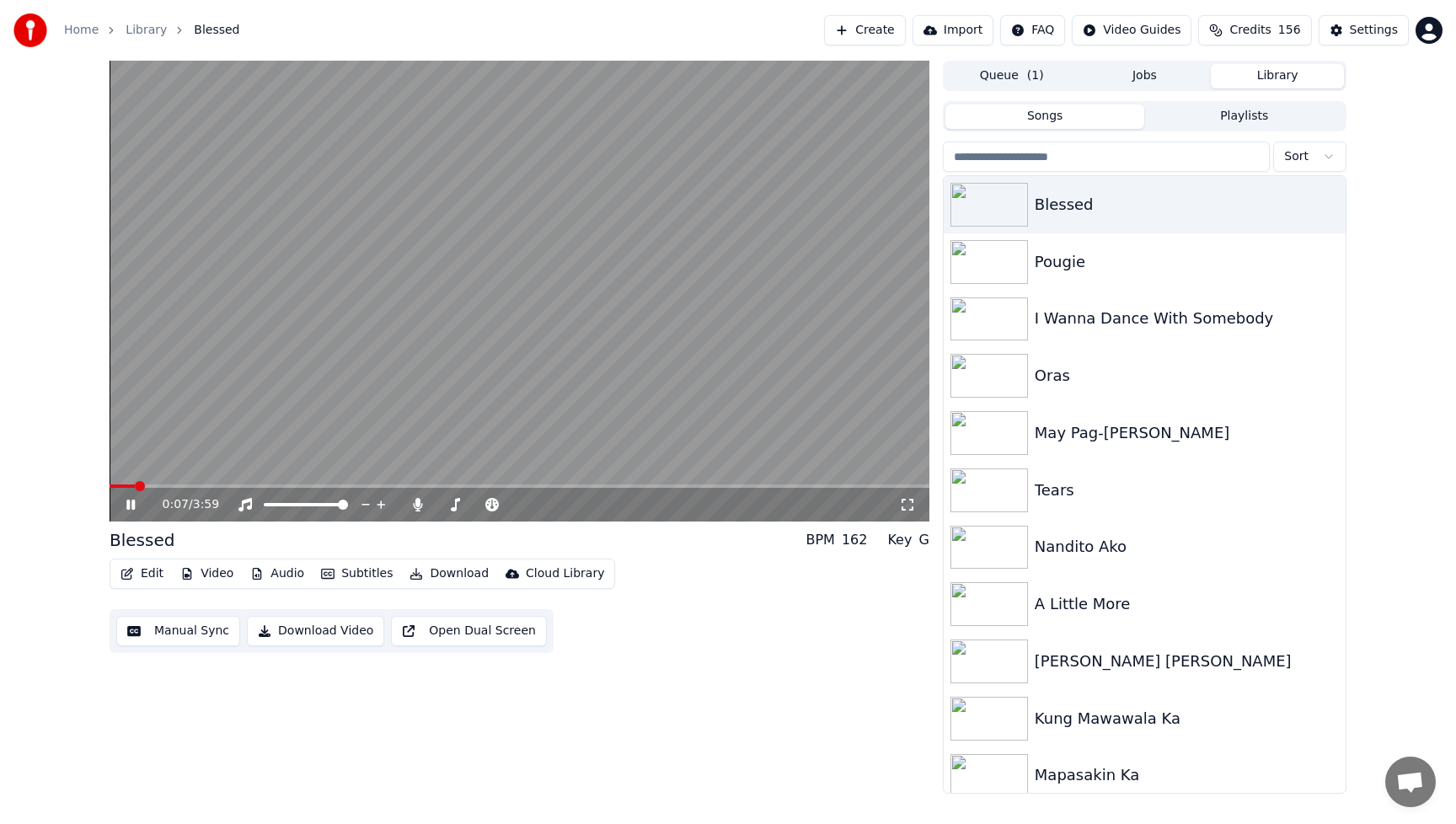
click at [132, 504] on icon at bounding box center [130, 504] width 8 height 10
click at [309, 634] on button "Download Video" at bounding box center [315, 631] width 137 height 30
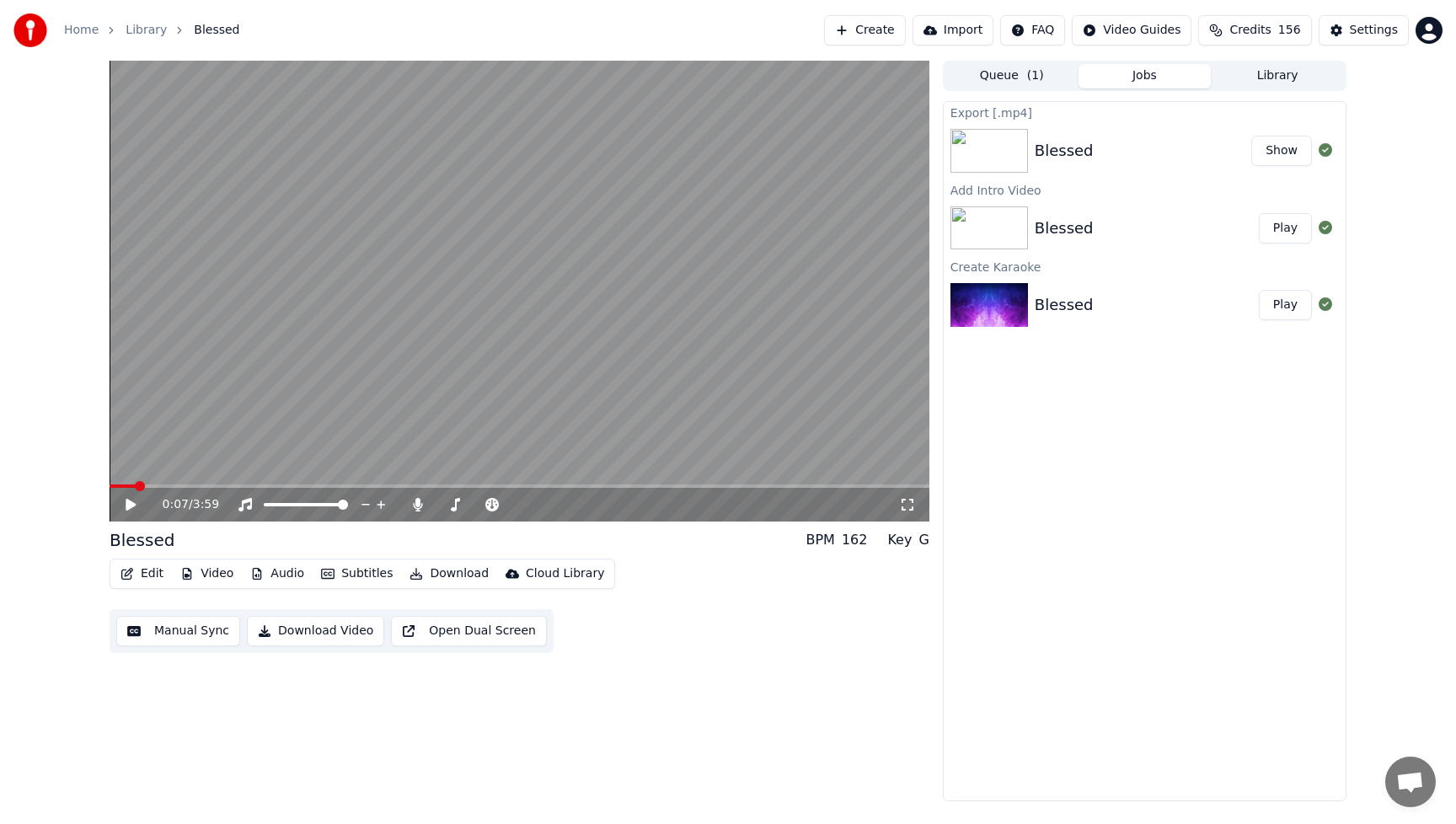
click at [223, 571] on button "Video" at bounding box center [207, 574] width 66 height 24
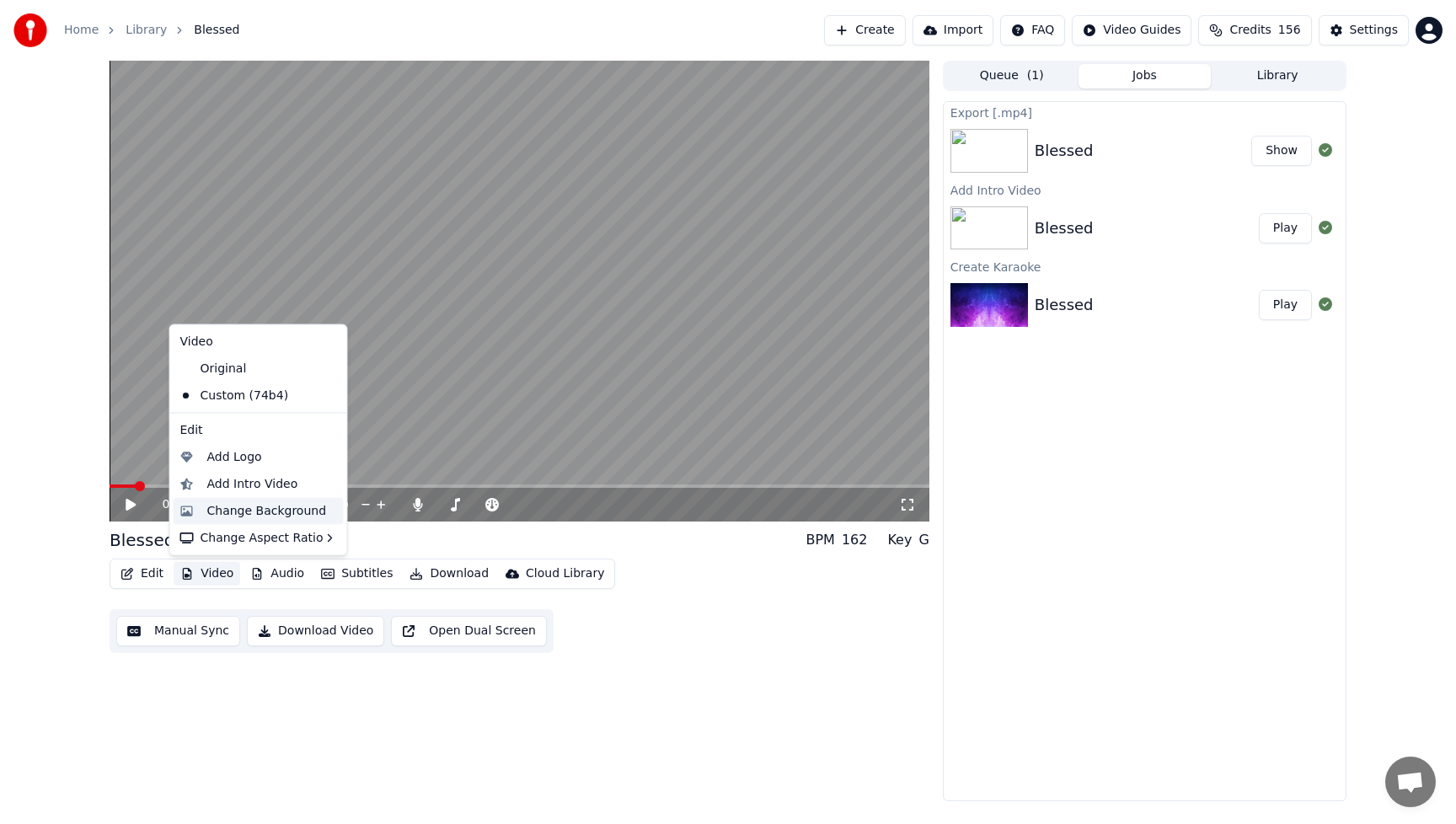
click at [235, 507] on div "Change Background" at bounding box center [267, 510] width 120 height 17
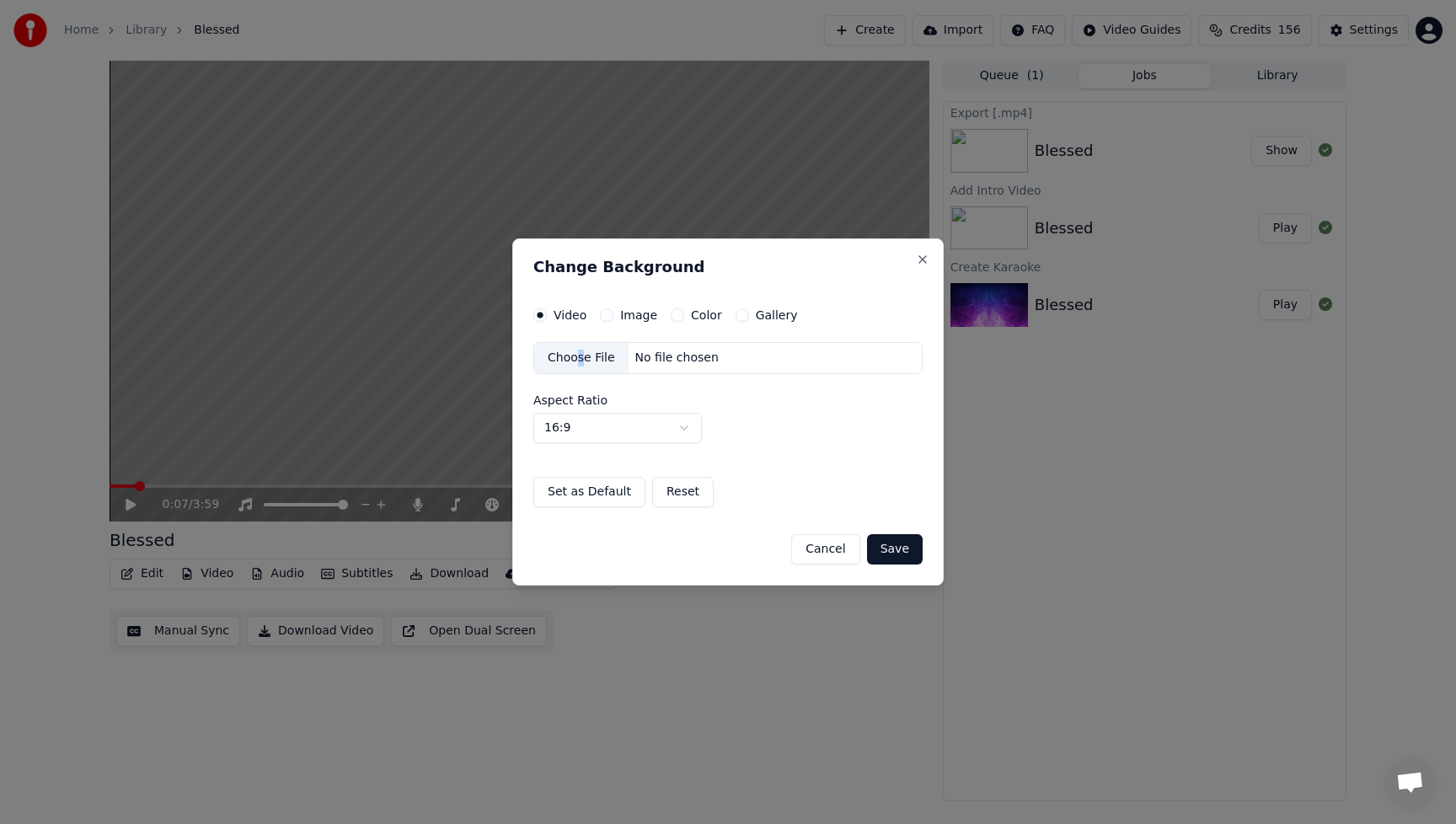
click at [579, 358] on div "Choose File" at bounding box center [581, 358] width 95 height 30
click at [905, 548] on button "Save" at bounding box center [895, 549] width 55 height 30
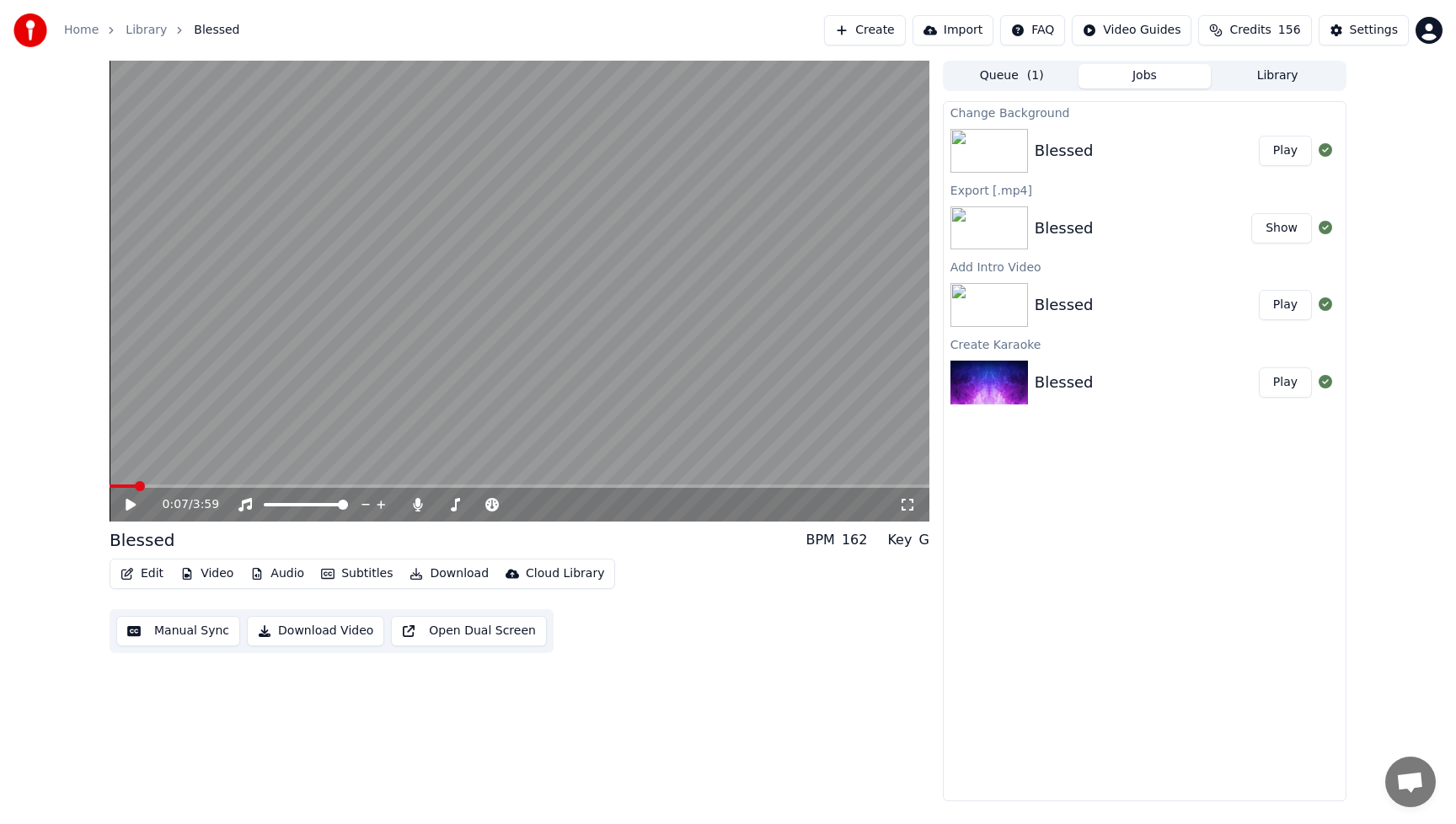
click at [1283, 152] on button "Play" at bounding box center [1286, 151] width 53 height 30
click at [201, 574] on button "Video" at bounding box center [207, 574] width 66 height 24
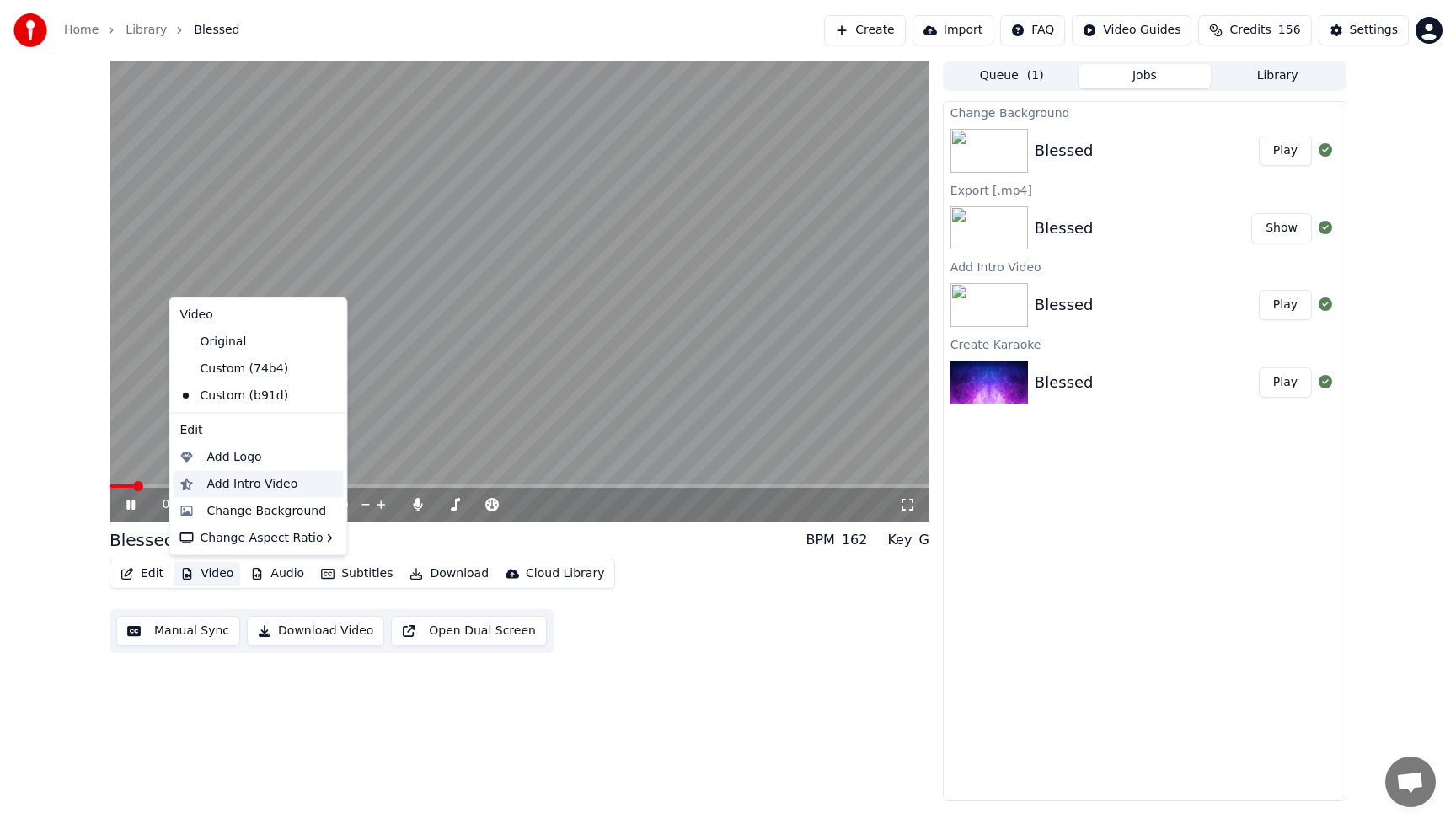
click at [229, 481] on div "Add Intro Video" at bounding box center [252, 484] width 91 height 17
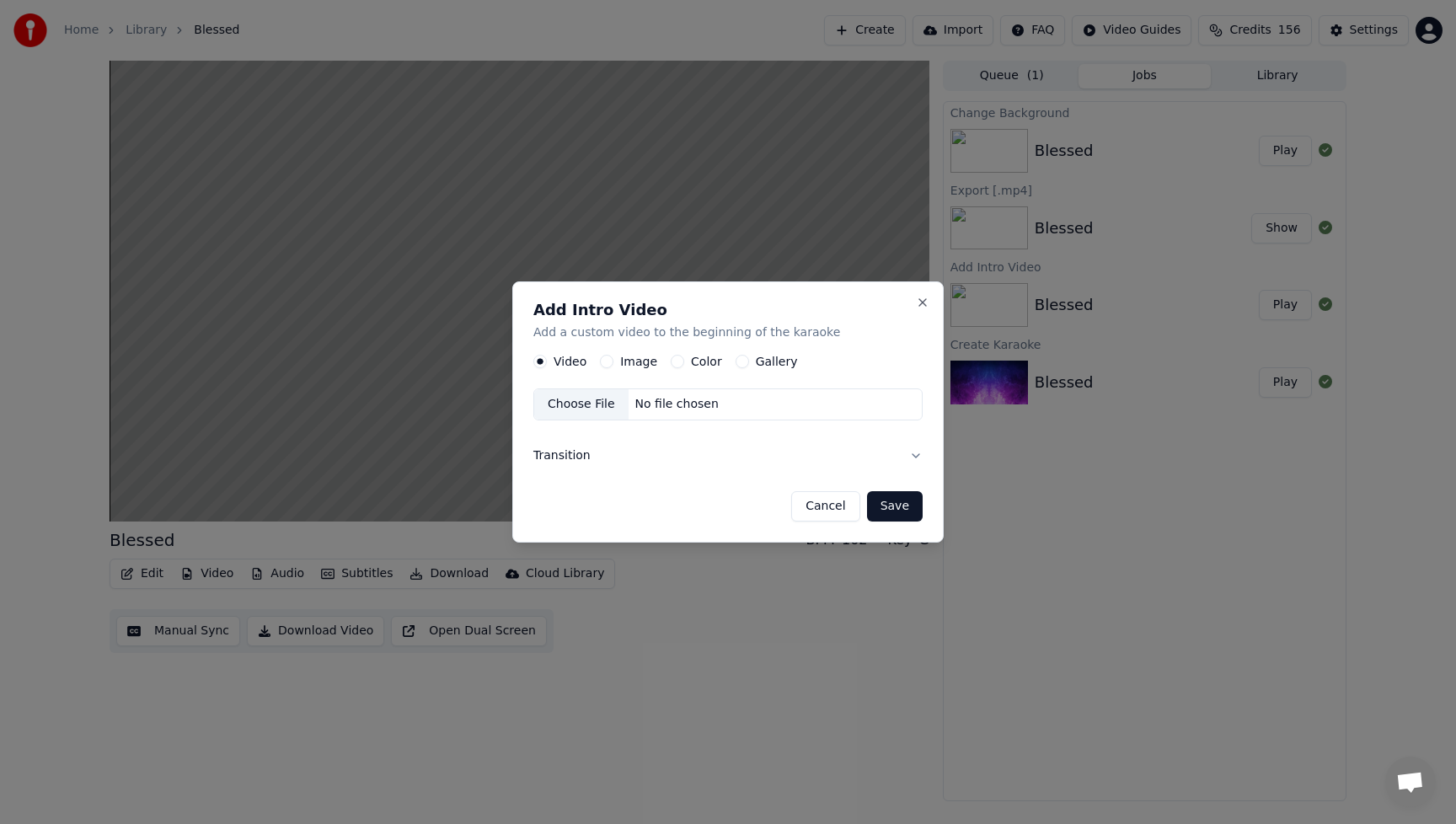
click at [609, 363] on button "Image" at bounding box center [606, 361] width 14 height 14
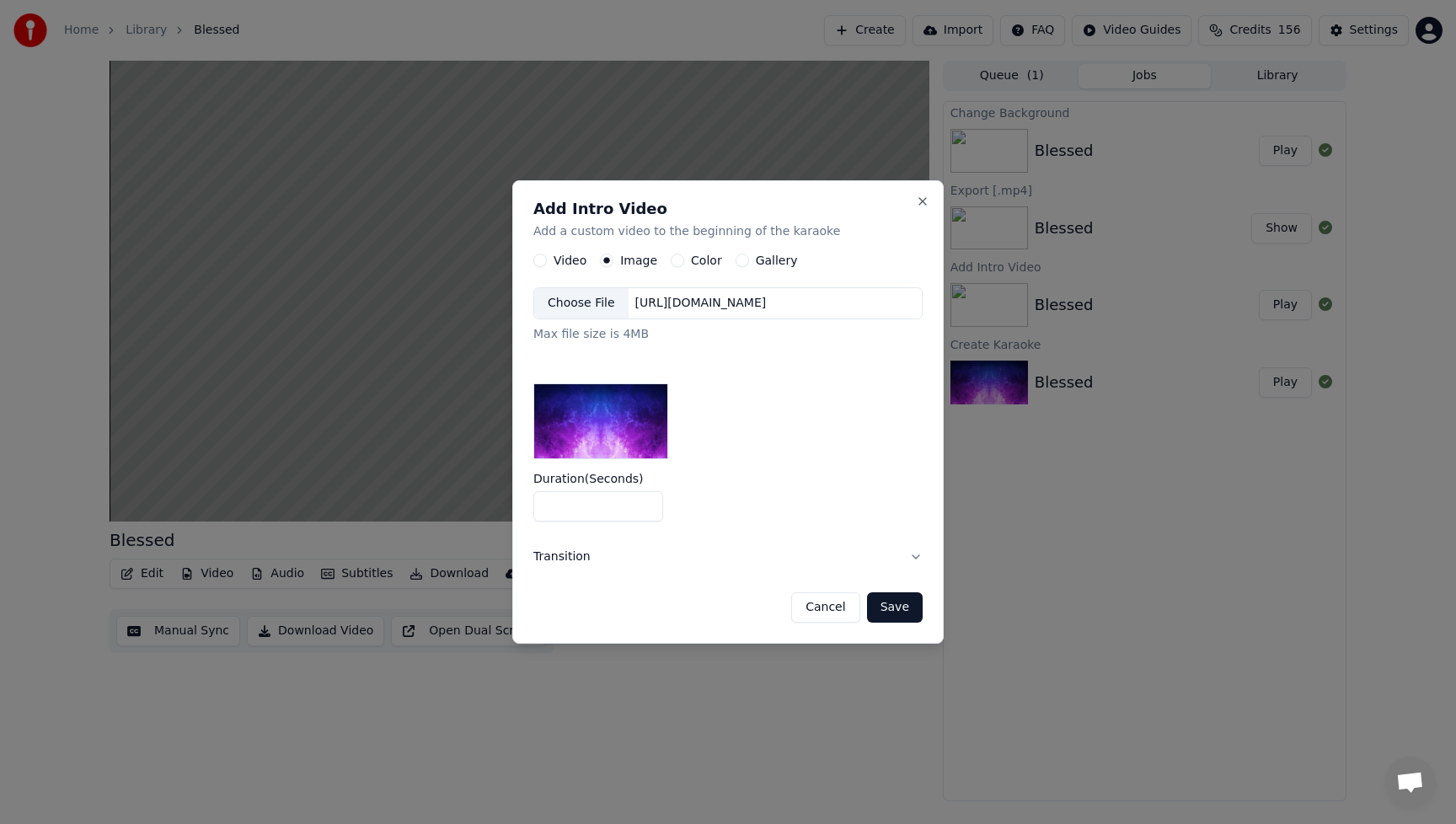
click at [649, 508] on input "*" at bounding box center [598, 506] width 130 height 30
type input "*"
click at [649, 508] on input "*" at bounding box center [598, 506] width 130 height 30
click at [593, 307] on div "Choose File" at bounding box center [581, 303] width 95 height 30
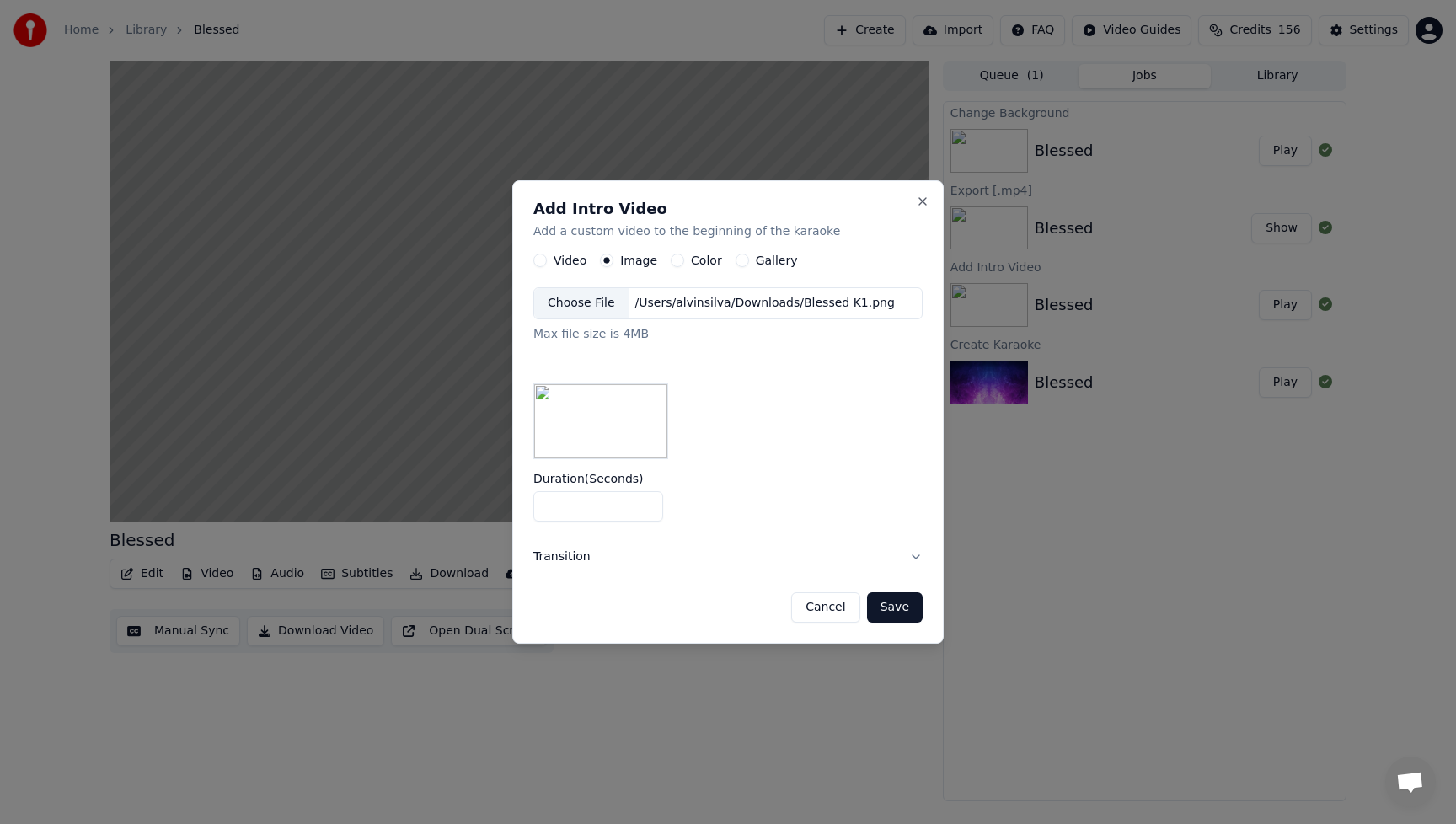
click at [894, 616] on button "Save" at bounding box center [895, 607] width 55 height 30
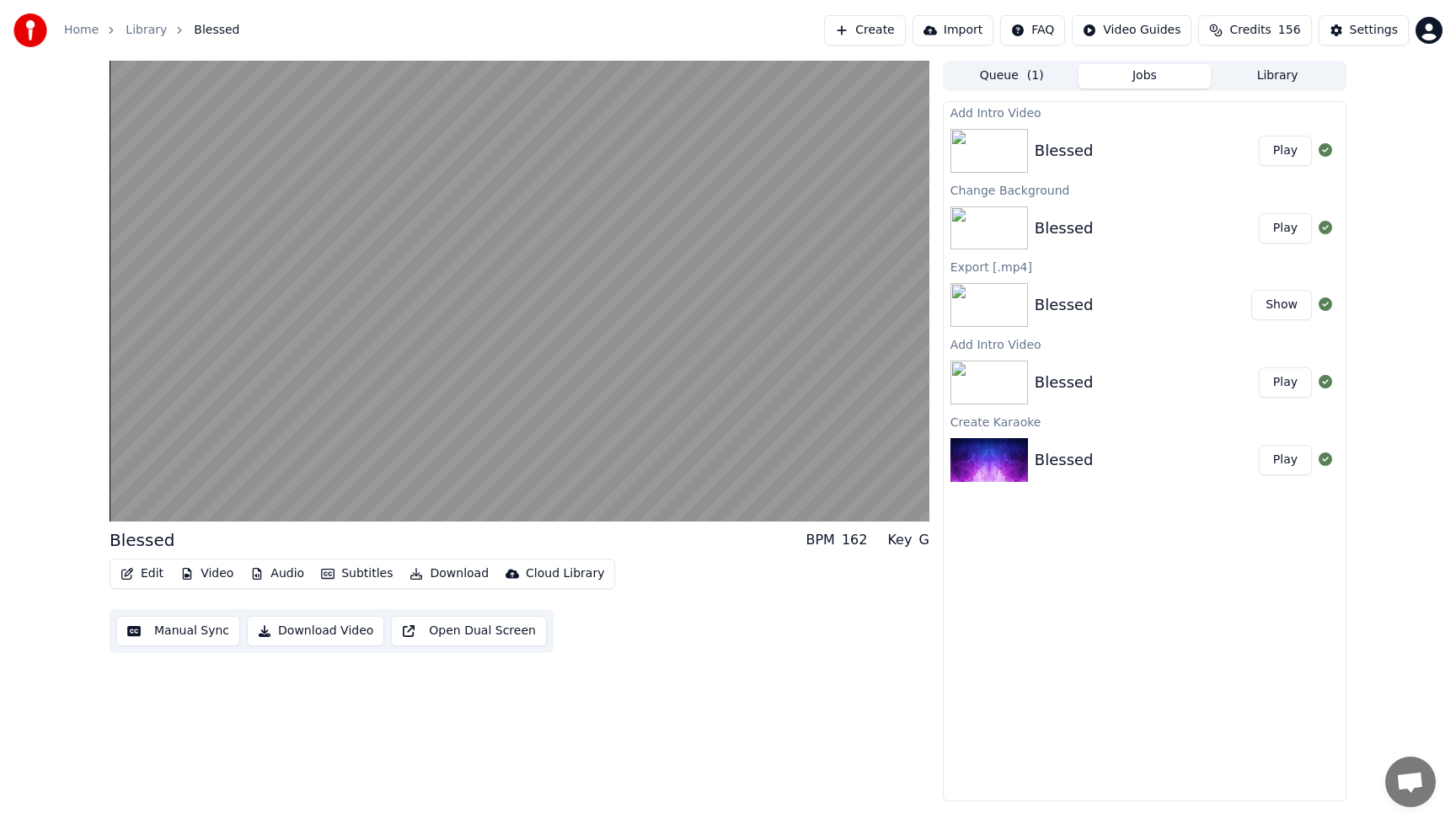
click at [1295, 165] on button "Play" at bounding box center [1286, 151] width 53 height 30
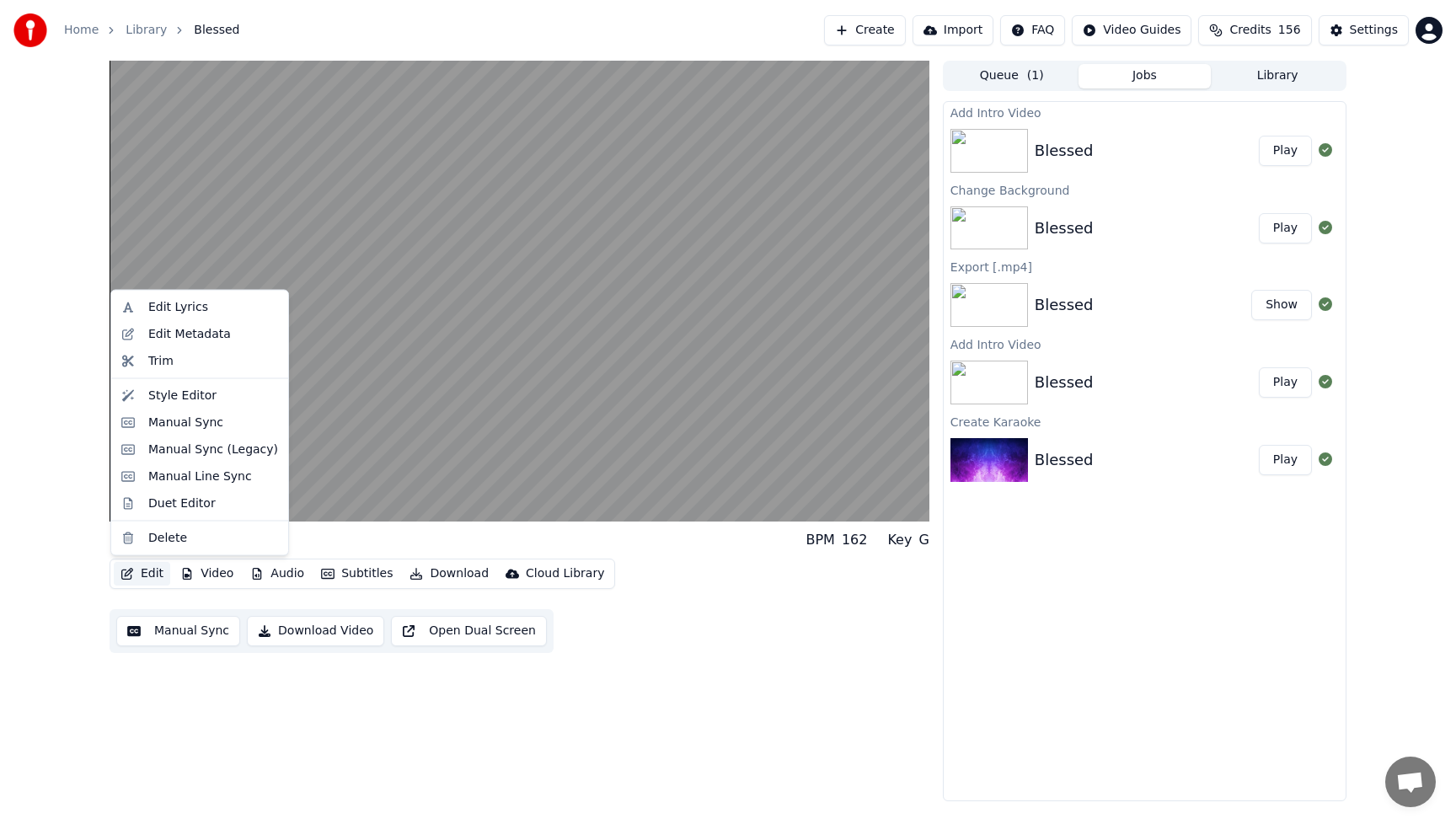
click at [150, 572] on button "Edit" at bounding box center [142, 574] width 56 height 24
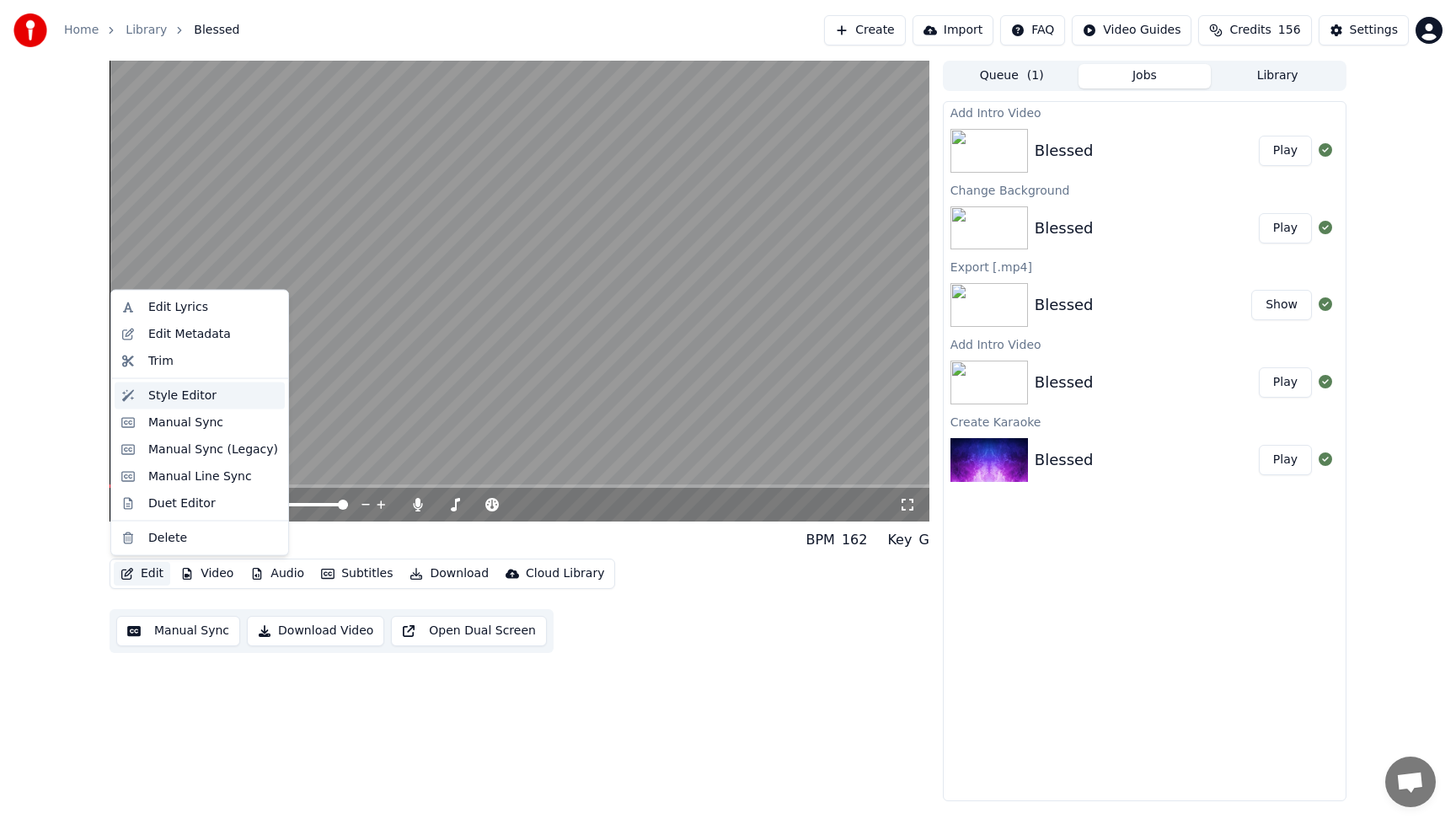
click at [158, 394] on div "Style Editor" at bounding box center [182, 395] width 68 height 17
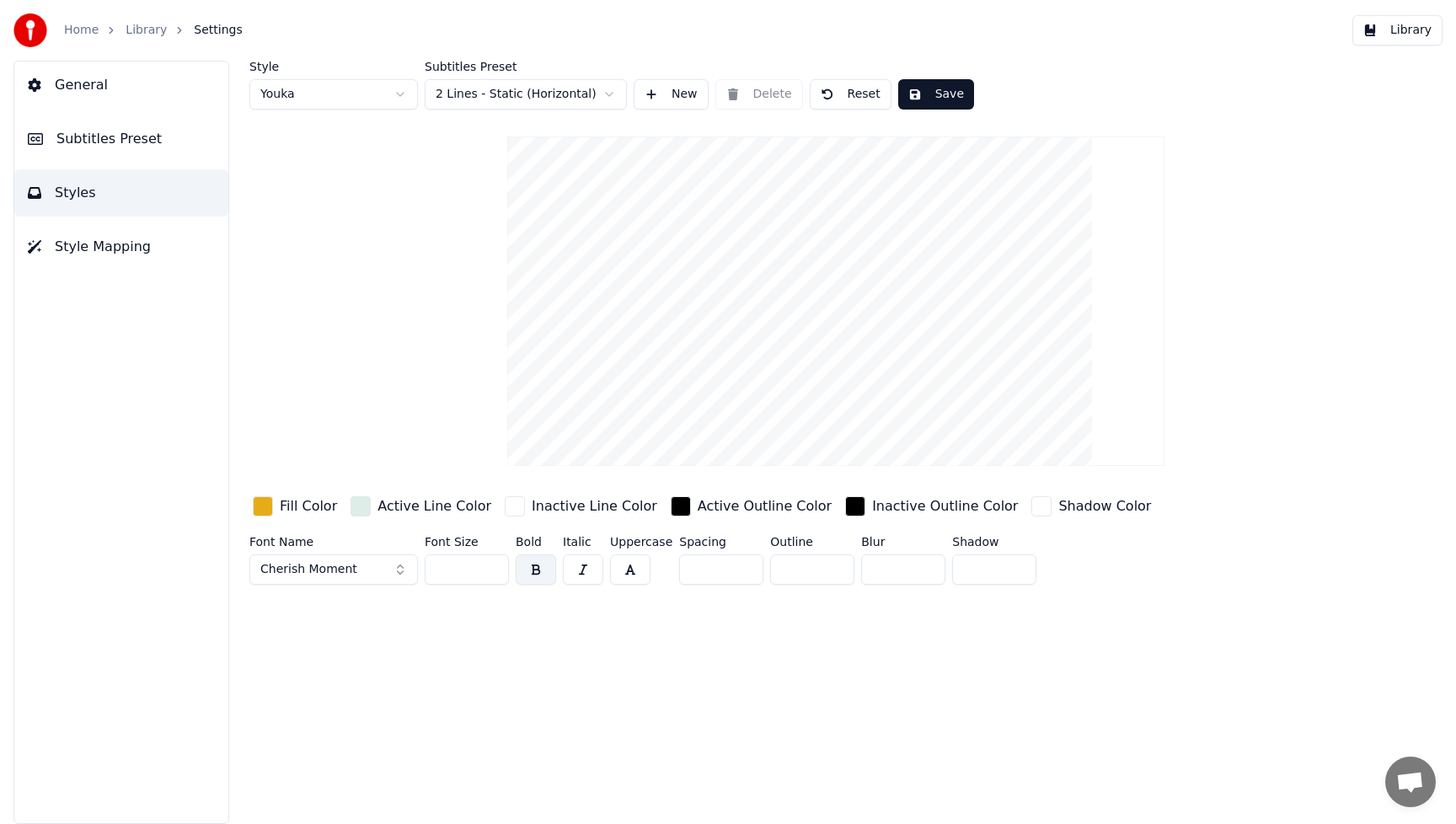
click at [268, 506] on div "button" at bounding box center [263, 507] width 20 height 20
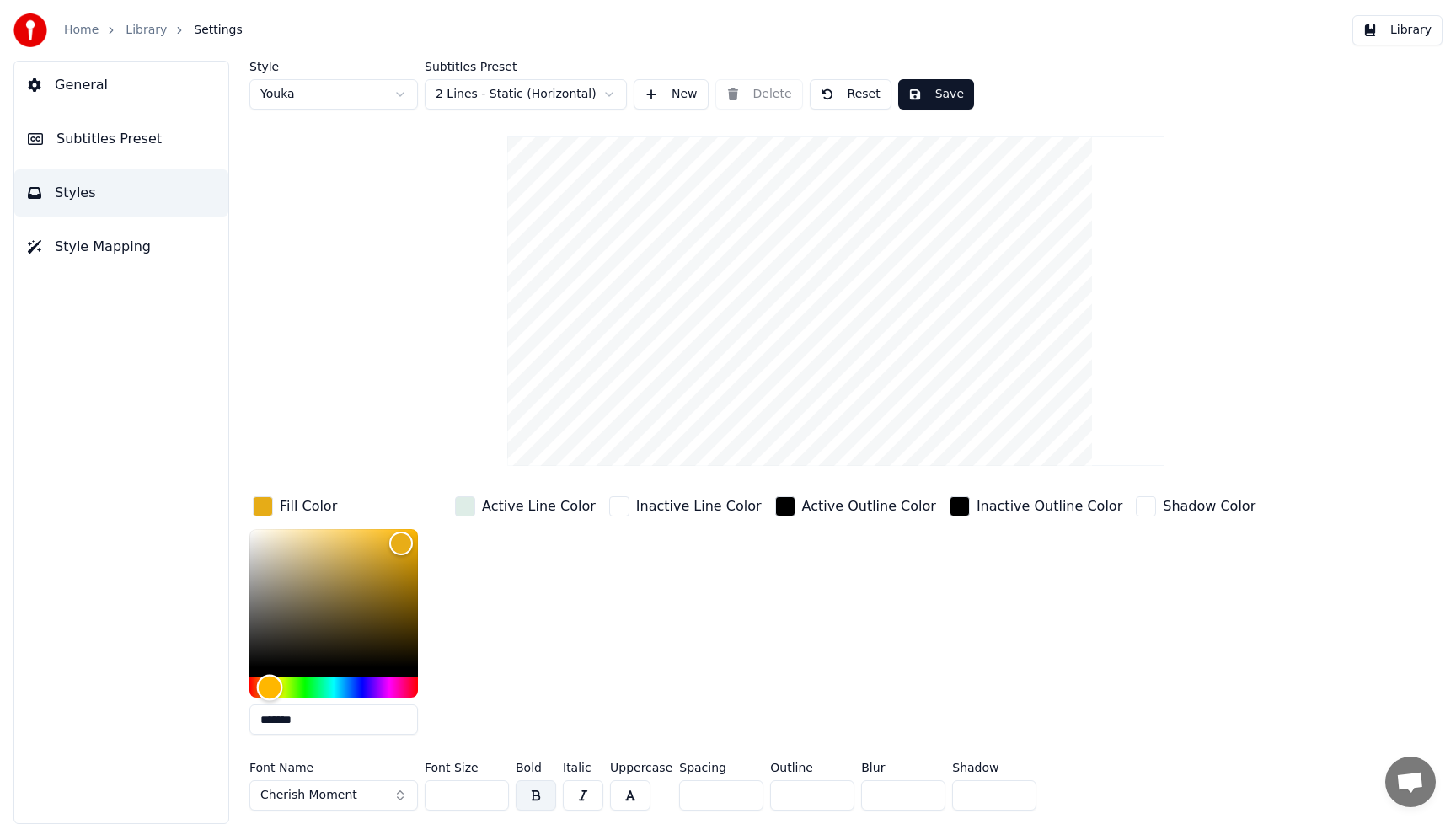
type input "*******"
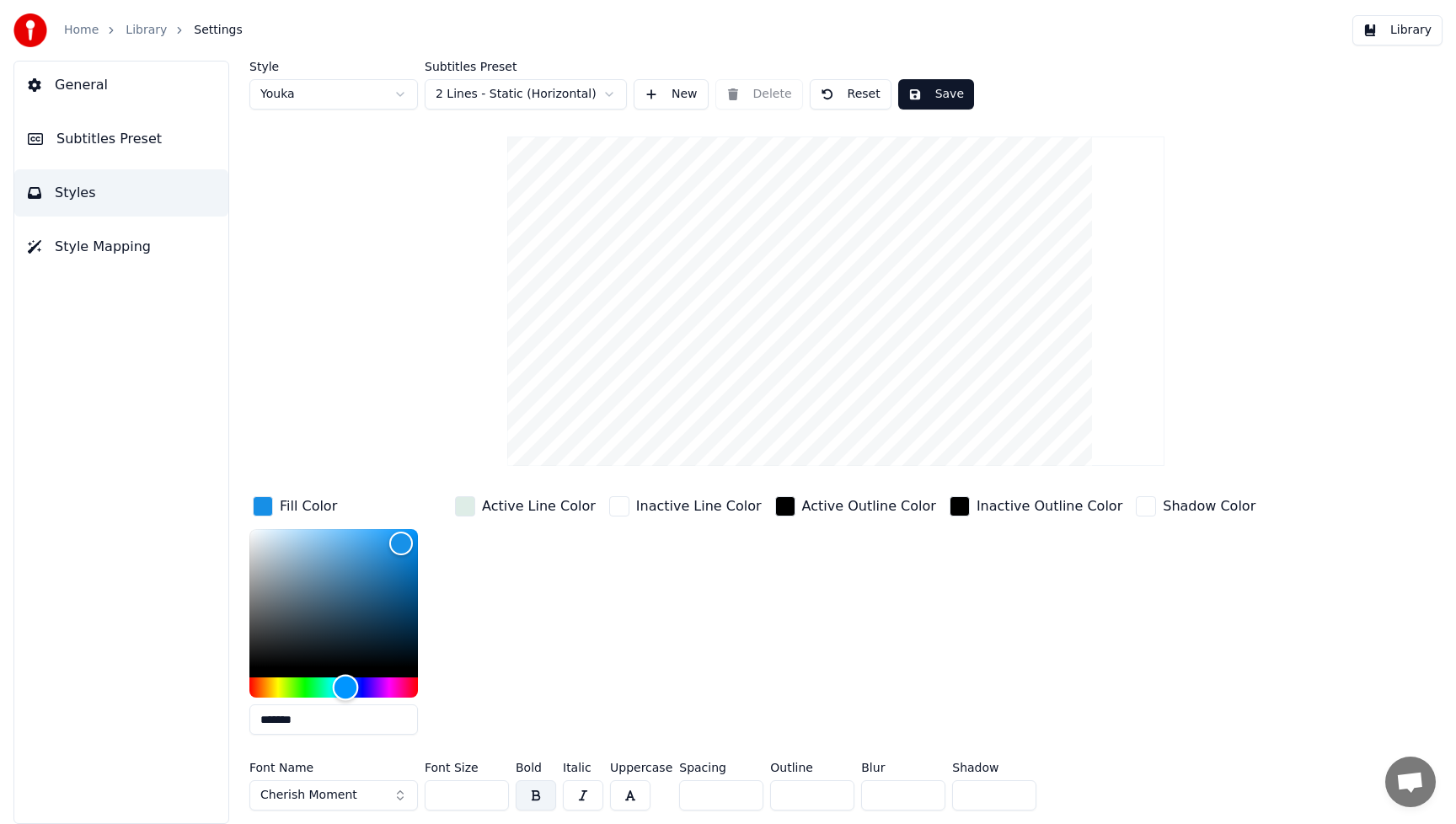
click at [346, 689] on div "Hue" at bounding box center [333, 688] width 168 height 20
click at [545, 700] on div "Active Line Color" at bounding box center [525, 621] width 147 height 256
click at [397, 792] on button "Cherish Moment" at bounding box center [333, 795] width 168 height 30
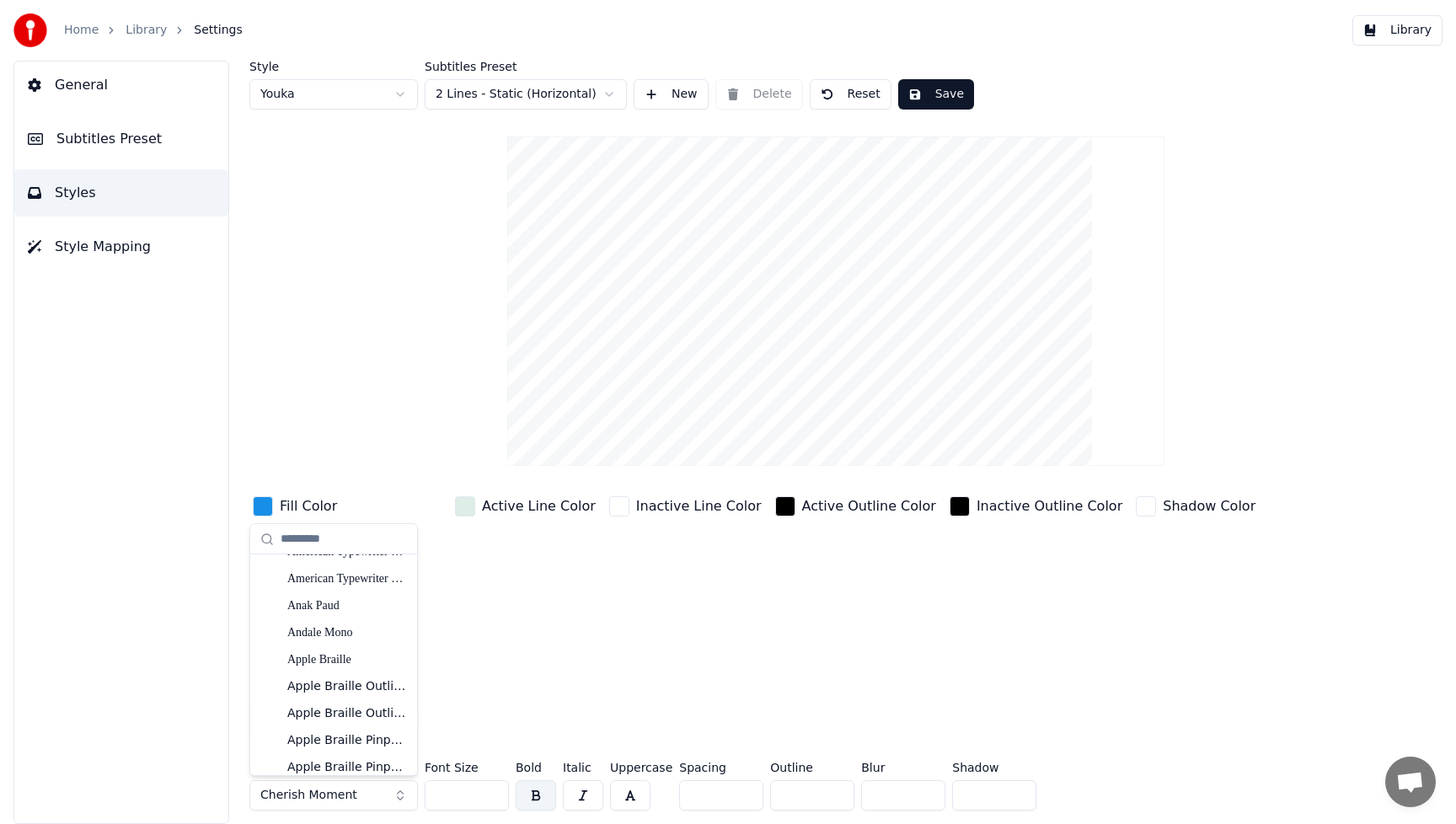
scroll to position [398, 0]
click at [324, 609] on div "Anak Paud" at bounding box center [347, 604] width 120 height 17
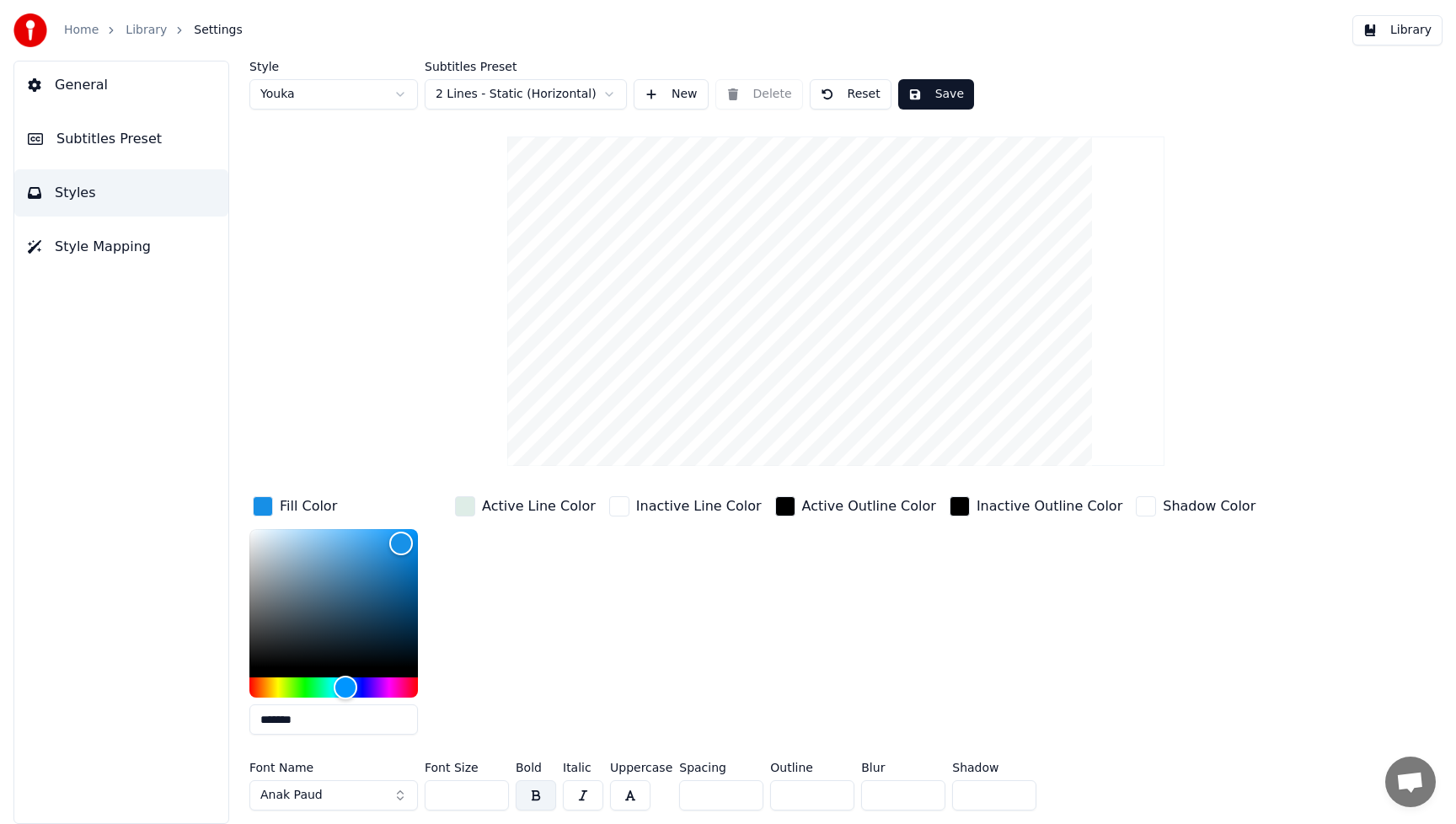
click at [947, 95] on button "Save" at bounding box center [936, 94] width 75 height 30
click at [1408, 37] on button "Library" at bounding box center [1398, 29] width 90 height 30
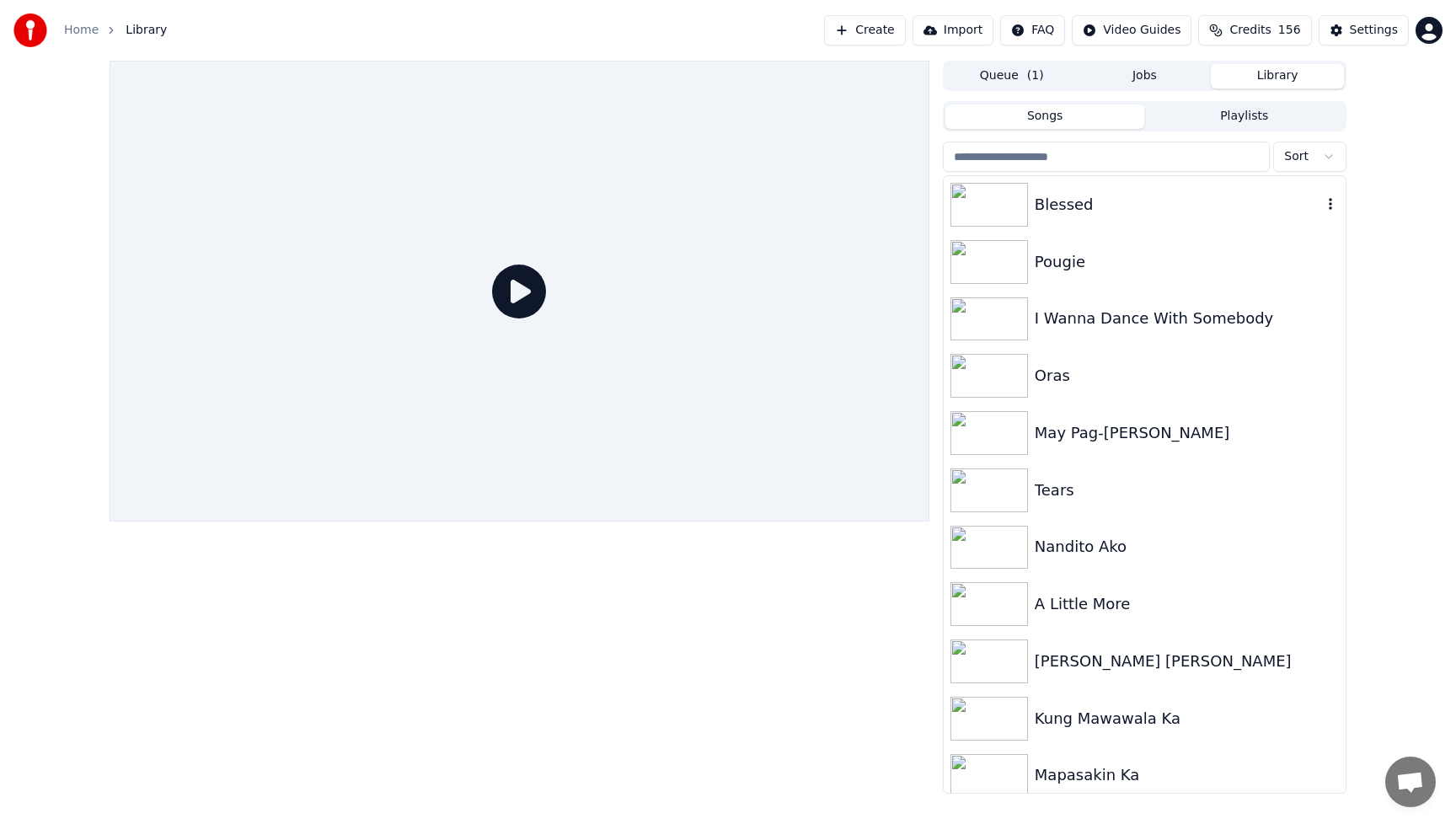
click at [1066, 206] on div "Blessed" at bounding box center [1178, 205] width 287 height 24
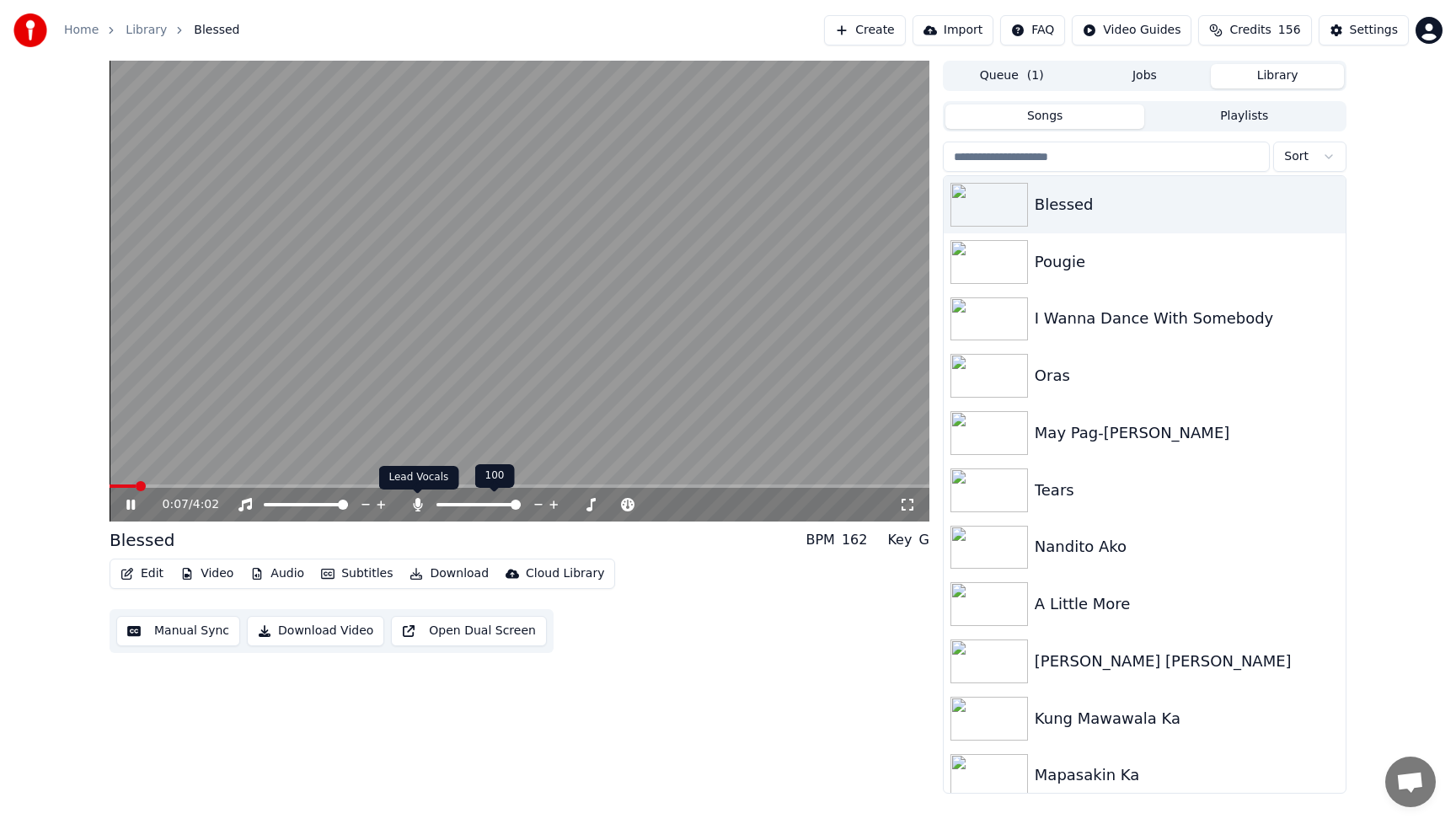
click at [418, 505] on icon at bounding box center [418, 504] width 9 height 14
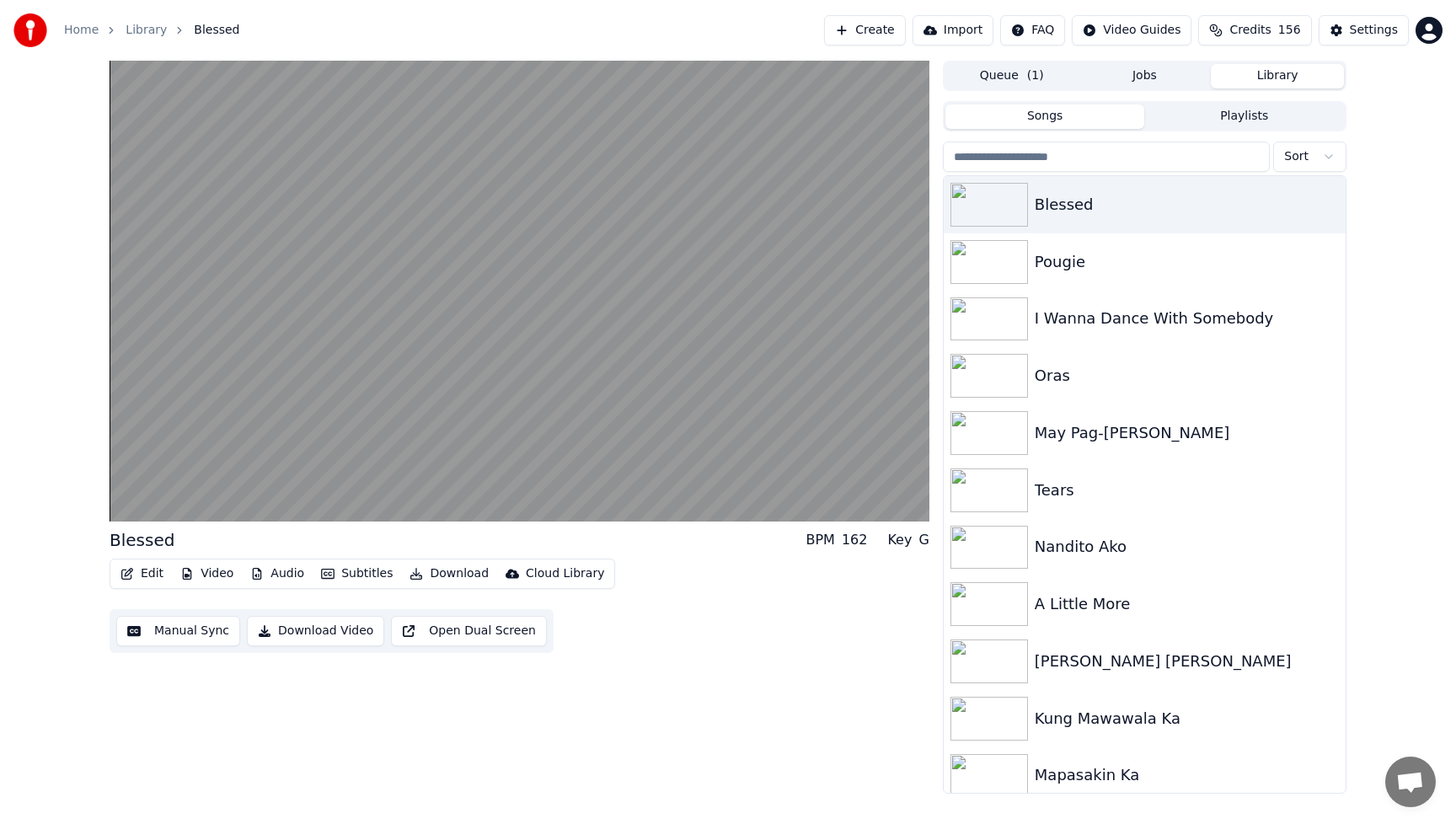
click at [332, 629] on button "Download Video" at bounding box center [315, 631] width 137 height 30
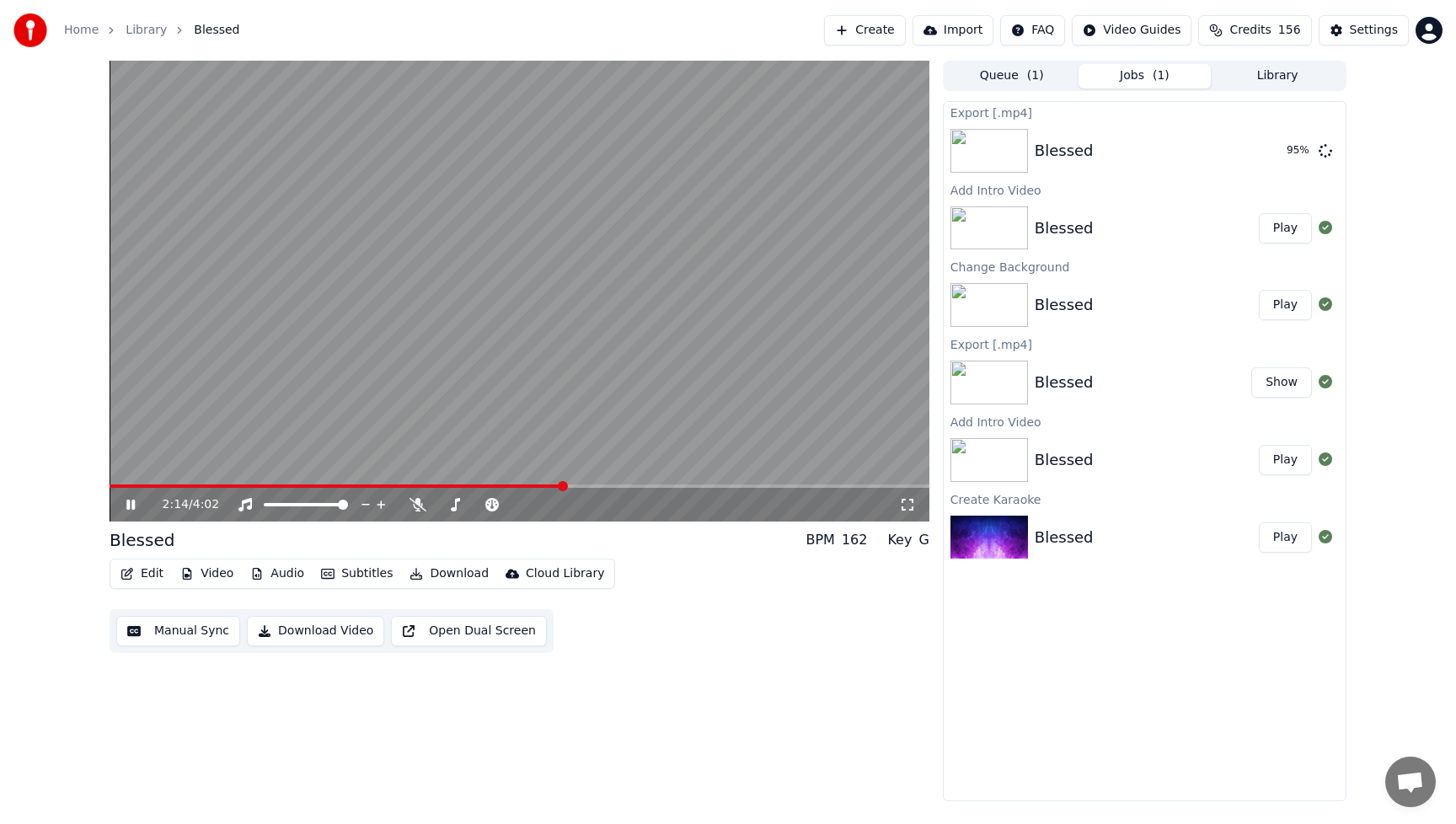
click at [139, 504] on icon at bounding box center [143, 504] width 40 height 14
